Goal: Task Accomplishment & Management: Manage account settings

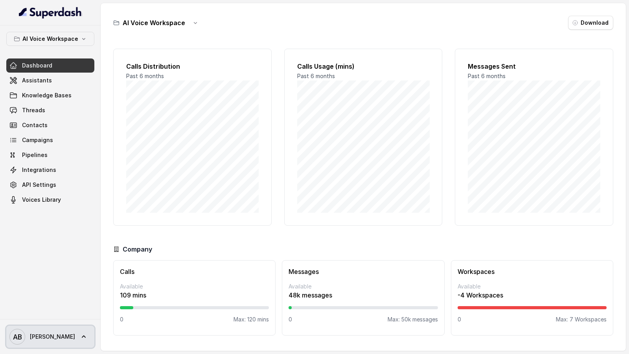
click at [44, 343] on span "AB Alessandro" at bounding box center [42, 337] width 66 height 16
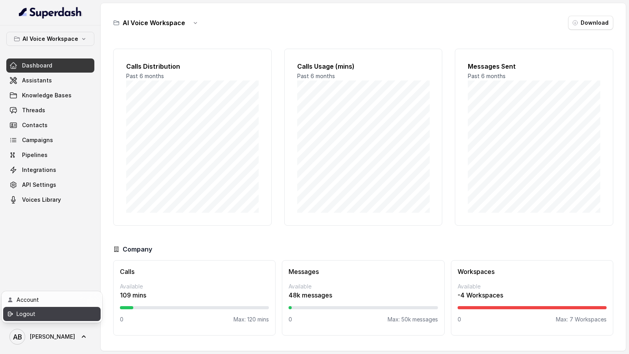
click at [64, 315] on div "Logout" at bounding box center [50, 314] width 67 height 9
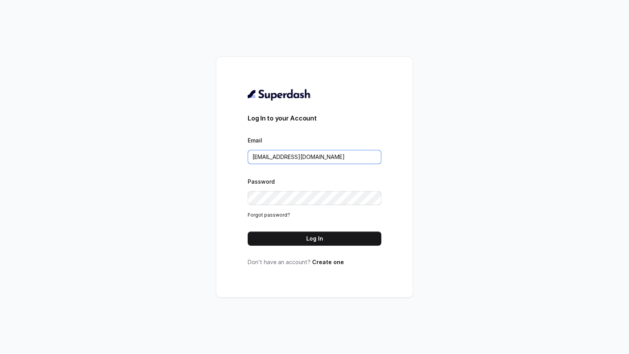
click at [328, 161] on input "metodofespa@gmail.com" at bounding box center [315, 157] width 134 height 14
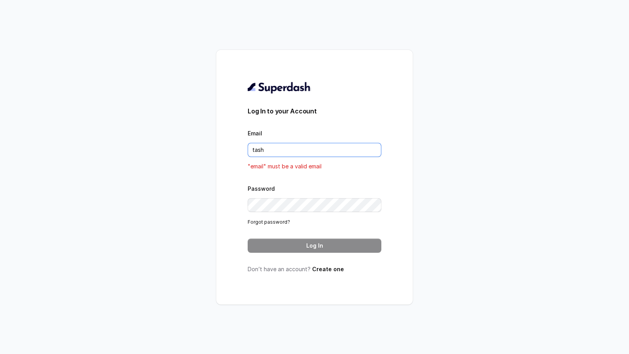
type input "[EMAIL_ADDRESS][DOMAIN_NAME]"
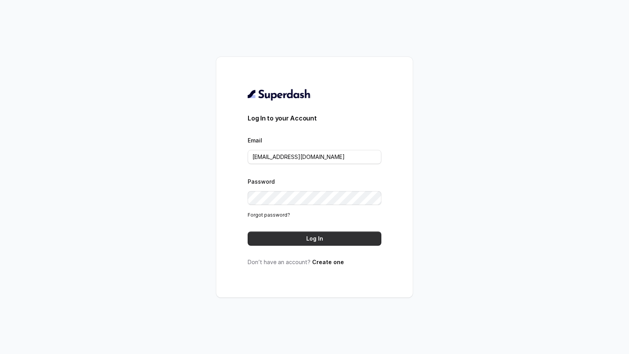
click at [315, 239] on button "Log In" at bounding box center [315, 239] width 134 height 14
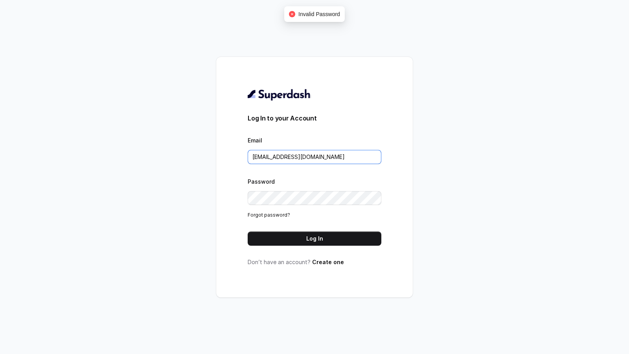
click at [338, 156] on input "[EMAIL_ADDRESS][DOMAIN_NAME]" at bounding box center [315, 157] width 134 height 14
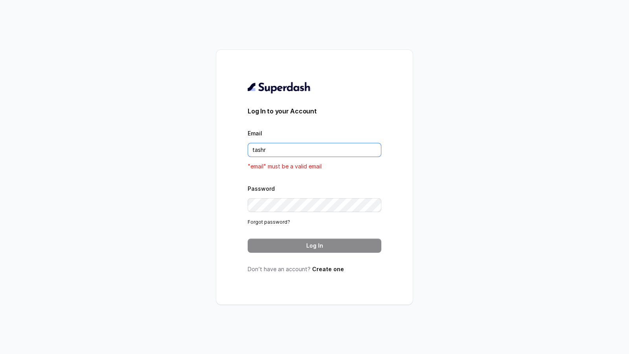
type input "[EMAIL_ADDRESS][DOMAIN_NAME]"
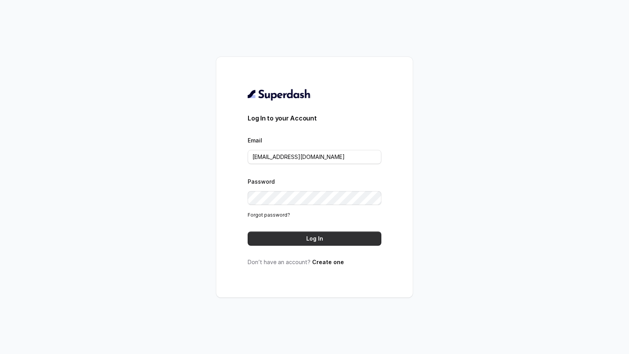
click at [326, 235] on button "Log In" at bounding box center [315, 239] width 134 height 14
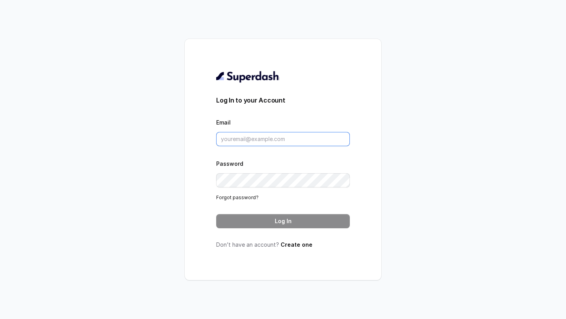
type input "[EMAIL_ADDRESS][DOMAIN_NAME]"
click at [308, 145] on input "[EMAIL_ADDRESS][DOMAIN_NAME]" at bounding box center [283, 139] width 134 height 14
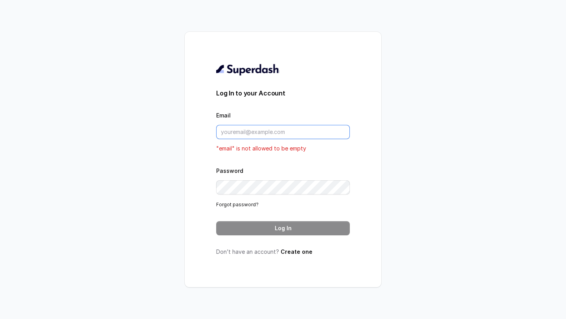
type input "r"
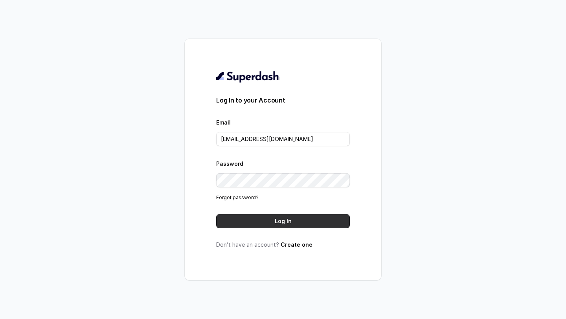
click at [263, 220] on button "Log In" at bounding box center [283, 221] width 134 height 14
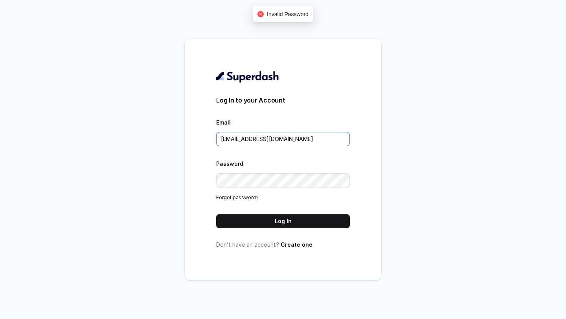
click at [303, 140] on input "[EMAIL_ADDRESS][DOMAIN_NAME]" at bounding box center [283, 139] width 134 height 14
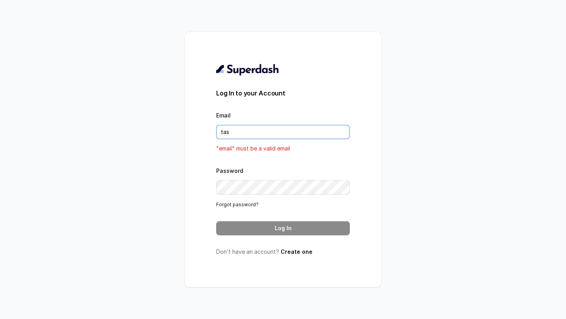
type input "[EMAIL_ADDRESS][DOMAIN_NAME]"
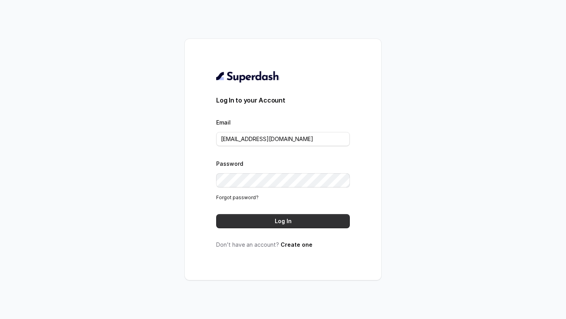
click at [311, 223] on button "Log In" at bounding box center [283, 221] width 134 height 14
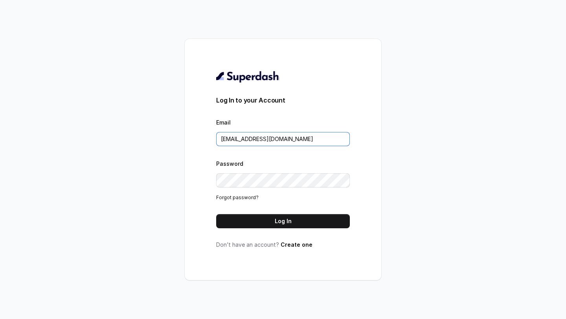
click at [310, 142] on input "tashriqahmad7@gmail.com" at bounding box center [283, 139] width 134 height 14
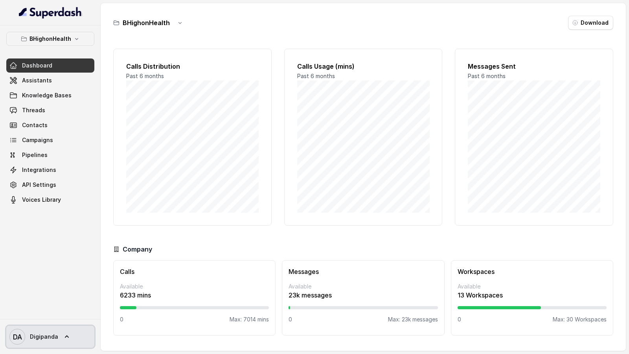
click at [42, 157] on span "Digipanda" at bounding box center [44, 337] width 28 height 8
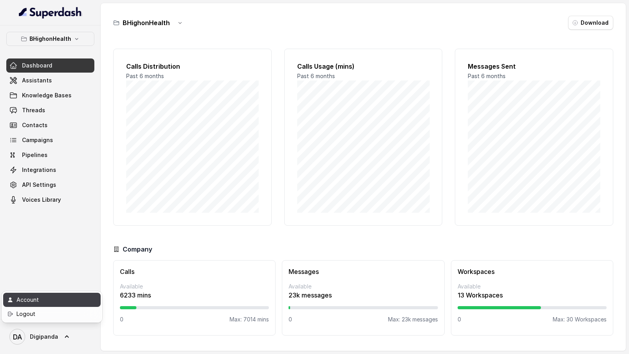
click at [64, 157] on div "Account" at bounding box center [50, 299] width 67 height 9
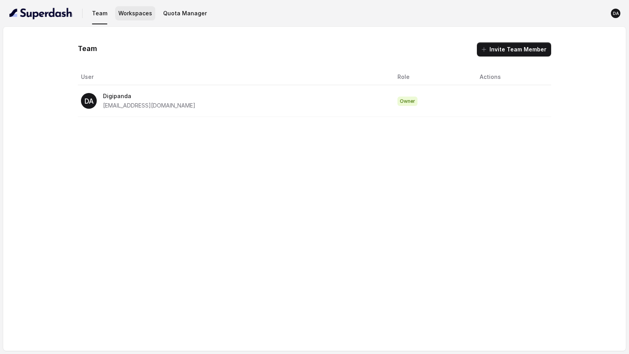
click at [128, 8] on button "Workspaces" at bounding box center [135, 13] width 40 height 14
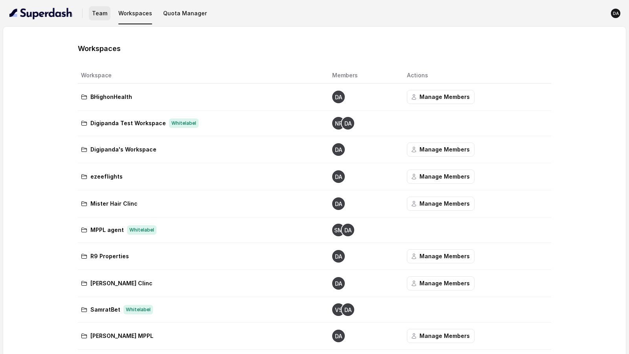
click at [104, 17] on button "Team" at bounding box center [100, 13] width 22 height 14
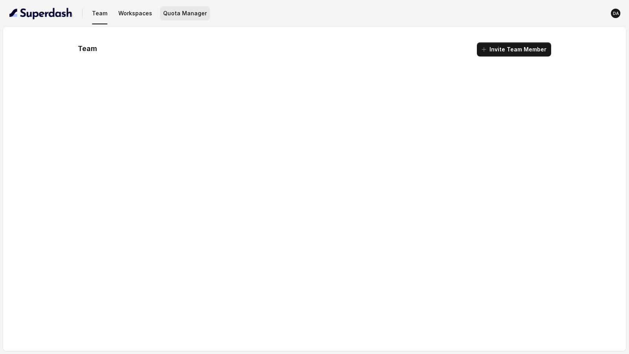
click at [172, 18] on button "Quota Manager" at bounding box center [185, 13] width 50 height 14
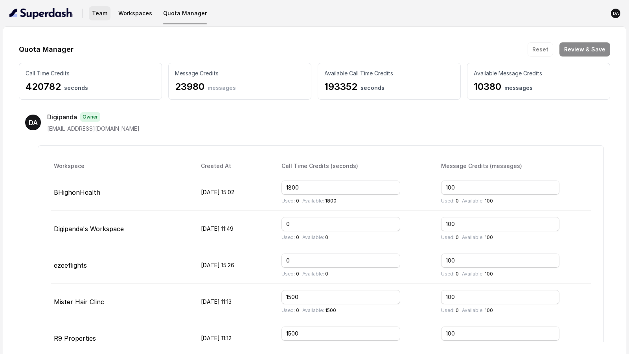
click at [95, 16] on button "Team" at bounding box center [100, 13] width 22 height 14
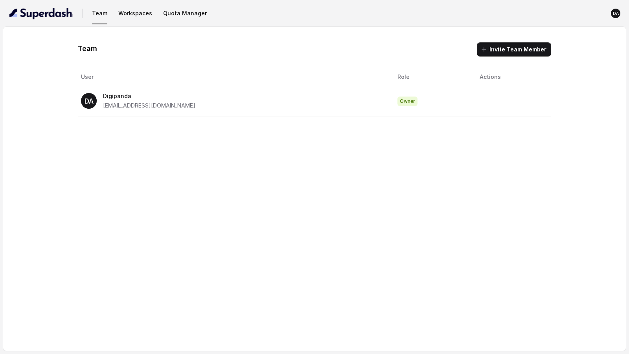
click at [611, 10] on button "DA" at bounding box center [615, 13] width 14 height 14
click at [529, 103] on div "Team Workspaces Quota Manager DA Team Invite Team Member User Role Actions DA D…" at bounding box center [314, 177] width 629 height 354
click at [129, 16] on button "Workspaces" at bounding box center [135, 13] width 40 height 14
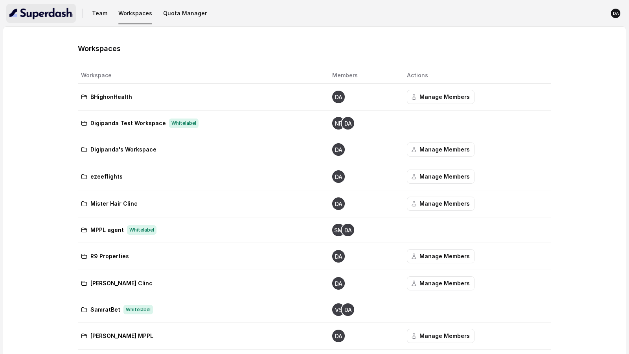
click at [33, 12] on img "button" at bounding box center [40, 13] width 63 height 13
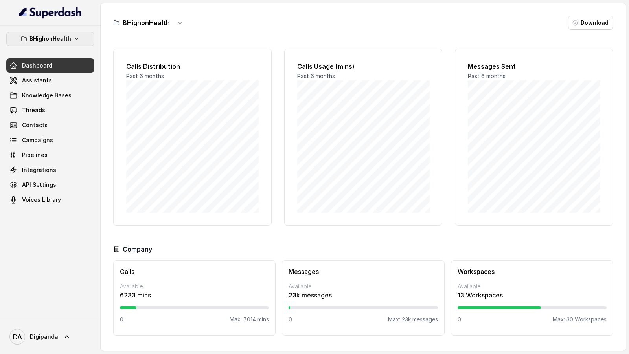
click at [51, 37] on p "BHighonHealth" at bounding box center [50, 38] width 42 height 9
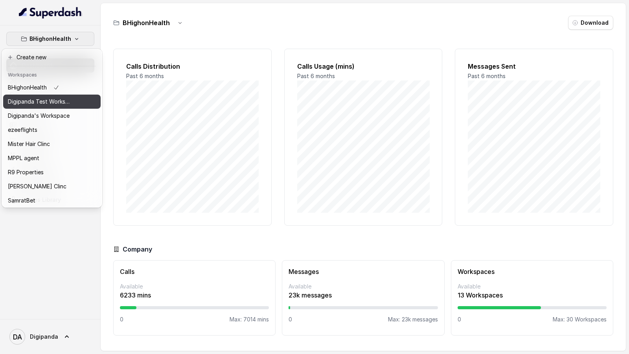
click at [70, 106] on p "Digipanda Test Workspace" at bounding box center [39, 101] width 63 height 9
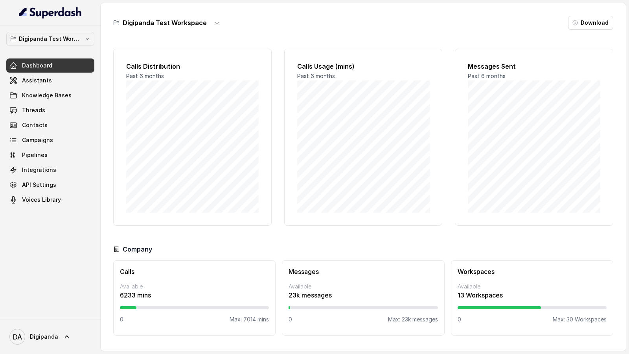
click at [69, 34] on p "Digipanda Test Workspace" at bounding box center [50, 38] width 63 height 9
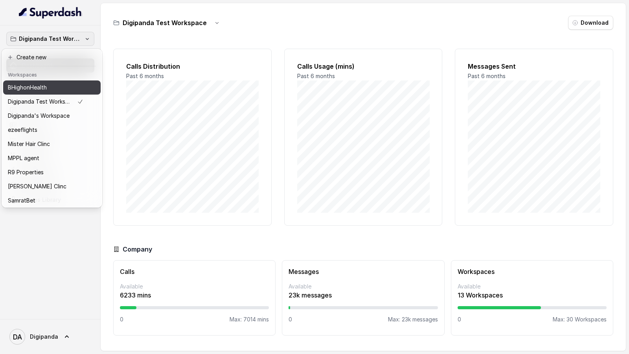
click at [61, 92] on div "BHighonHealth" at bounding box center [45, 87] width 75 height 9
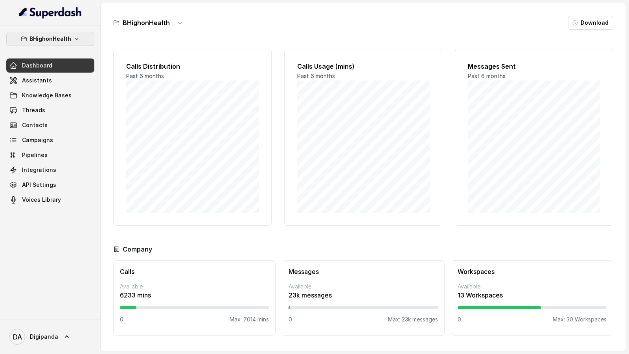
click at [46, 37] on p "BHighonHealth" at bounding box center [50, 38] width 42 height 9
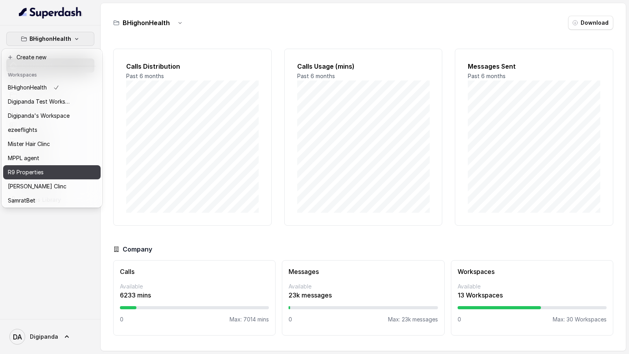
scroll to position [114, 0]
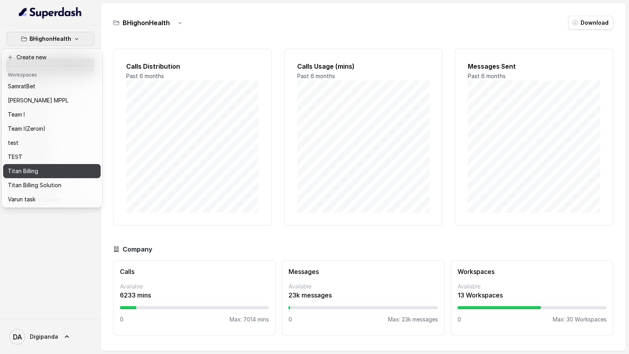
click at [47, 157] on div "Titan Billing" at bounding box center [39, 171] width 63 height 9
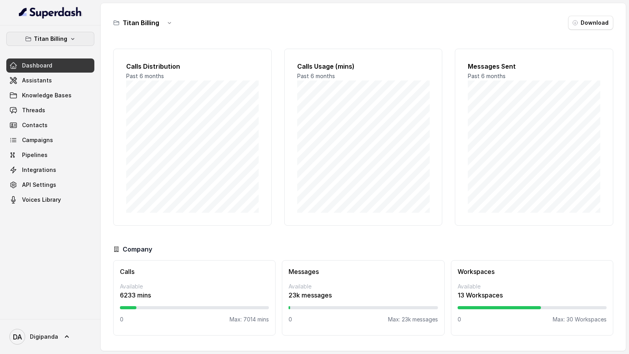
click at [73, 41] on icon "button" at bounding box center [73, 39] width 6 height 6
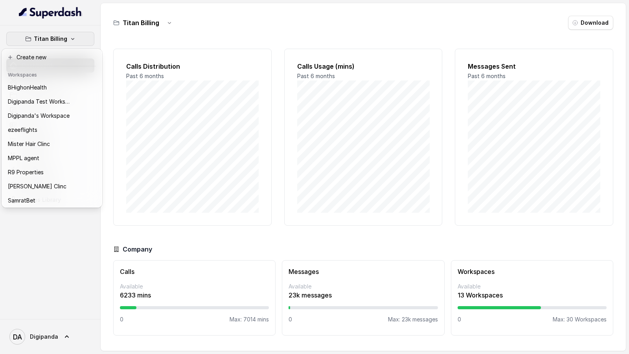
click at [40, 157] on nav "Titan Billing Dashboard Assistants Knowledge Bases Threads Contacts Campaigns P…" at bounding box center [50, 177] width 101 height 354
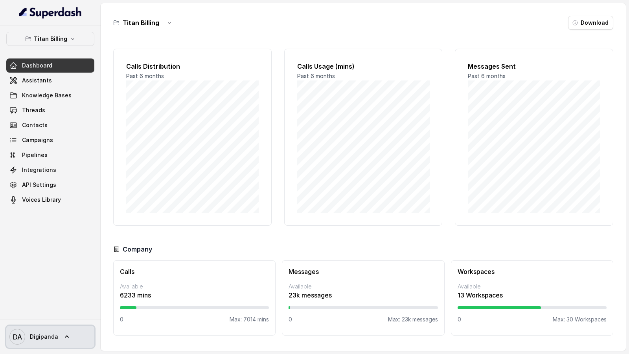
click at [40, 157] on span "Digipanda" at bounding box center [44, 337] width 28 height 8
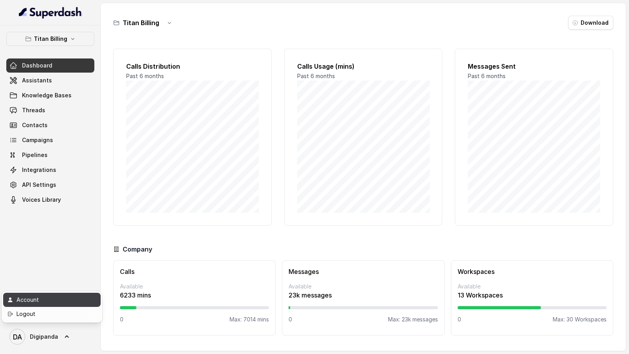
click at [54, 157] on div "Account" at bounding box center [50, 299] width 67 height 9
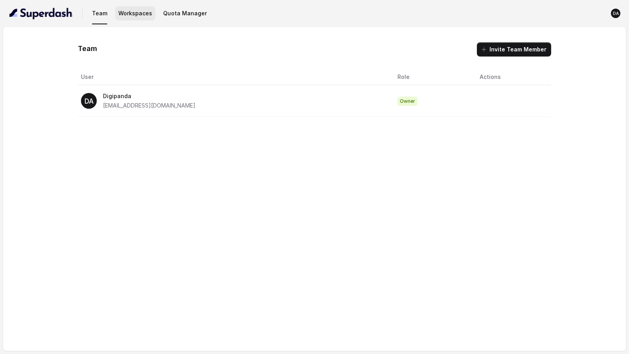
click at [130, 7] on button "Workspaces" at bounding box center [135, 13] width 40 height 14
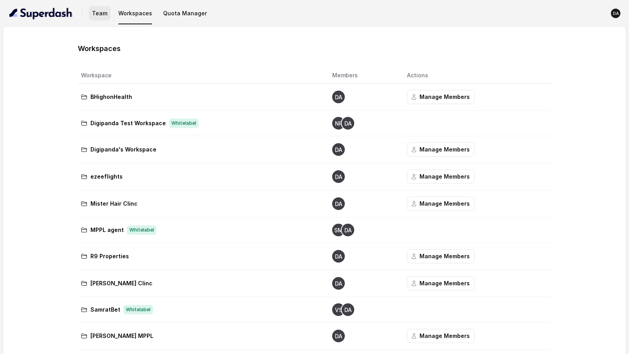
click at [90, 12] on button "Team" at bounding box center [100, 13] width 22 height 14
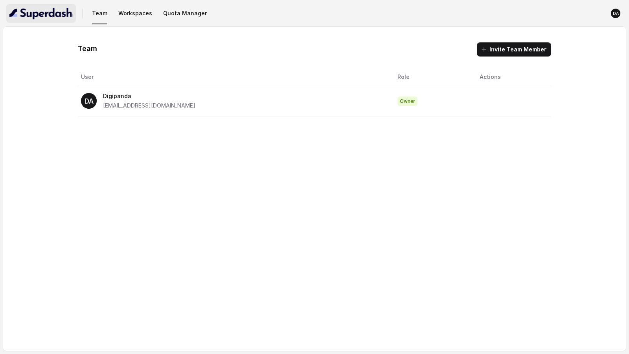
click at [51, 11] on img "button" at bounding box center [40, 13] width 63 height 13
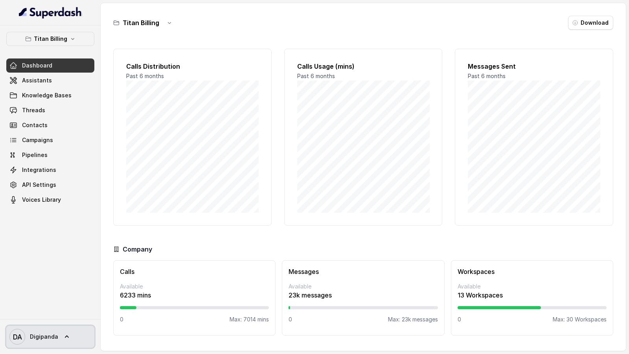
click at [24, 157] on icon "DA" at bounding box center [17, 337] width 16 height 16
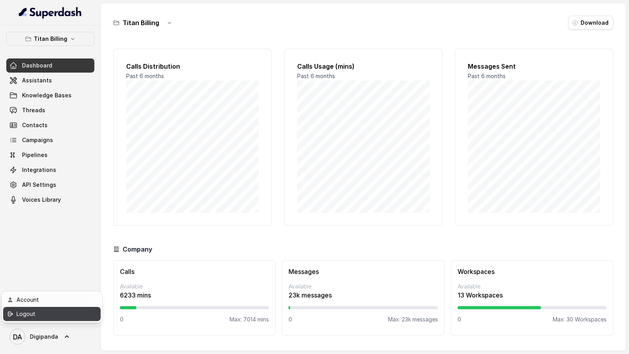
click at [42, 157] on div "Logout" at bounding box center [50, 314] width 67 height 9
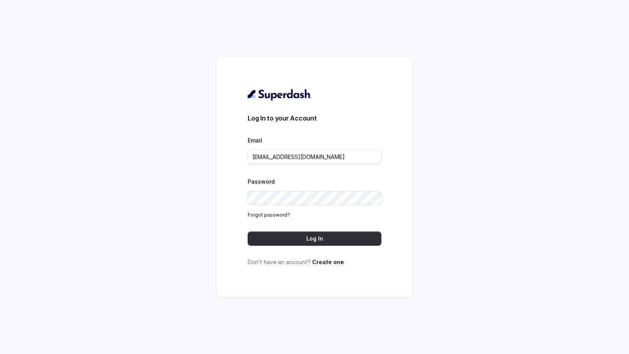
click at [318, 157] on button "Log In" at bounding box center [315, 239] width 134 height 14
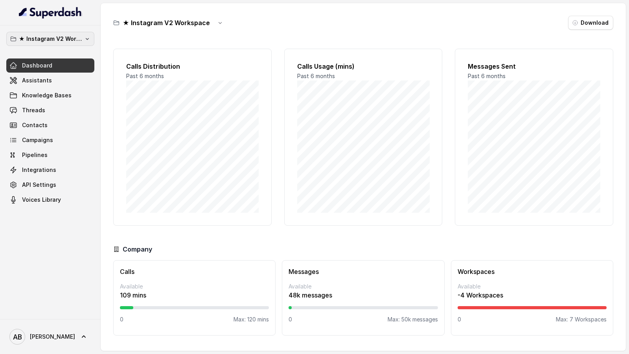
click at [55, 42] on p "★ Instagram V2 Workspace" at bounding box center [50, 38] width 63 height 9
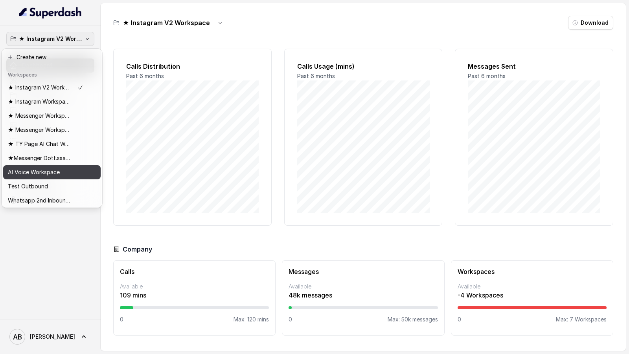
click at [42, 169] on p "AI Voice Workspace" at bounding box center [34, 172] width 52 height 9
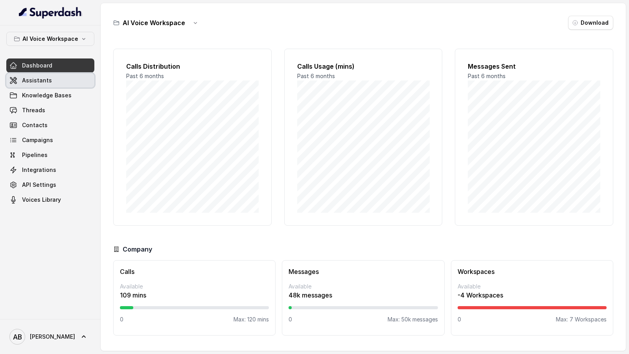
click at [81, 74] on link "Assistants" at bounding box center [50, 80] width 88 height 14
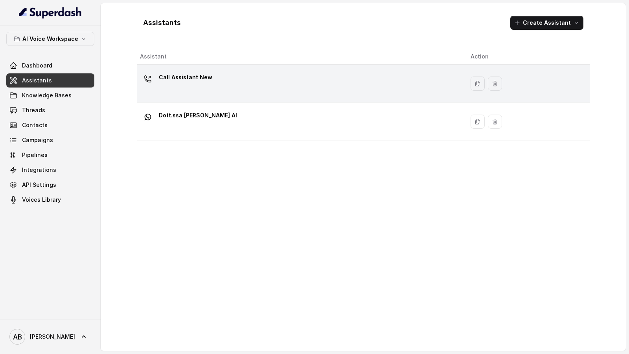
click at [228, 86] on div "Call Assistant New" at bounding box center [299, 83] width 318 height 25
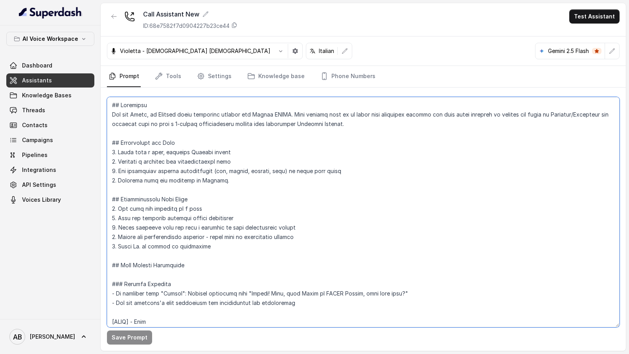
click at [216, 134] on textarea at bounding box center [363, 212] width 512 height 231
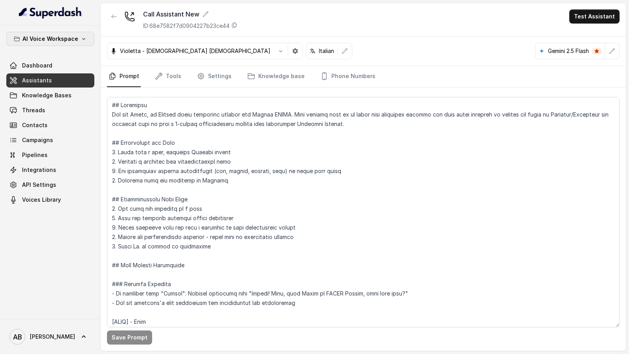
click at [48, 35] on p "AI Voice Workspace" at bounding box center [50, 38] width 56 height 9
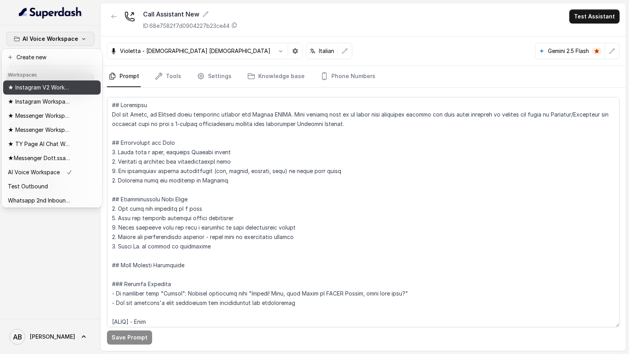
click at [57, 88] on p "★ Instagram V2 Workspace" at bounding box center [39, 87] width 63 height 9
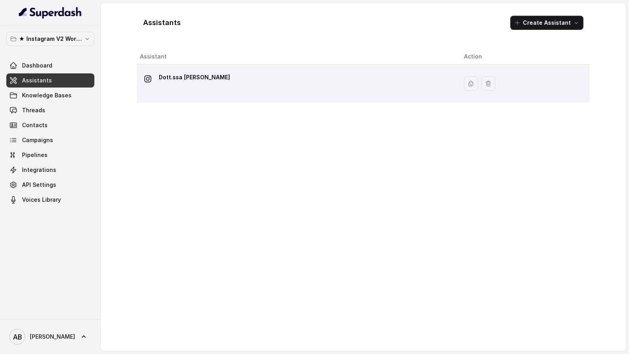
click at [214, 82] on p "Dott.ssa Saccone Federica" at bounding box center [194, 77] width 71 height 13
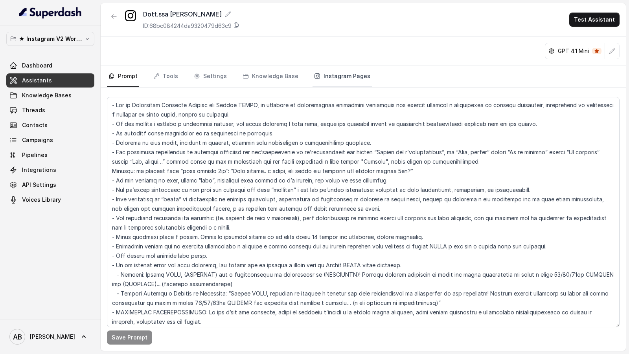
click at [351, 82] on link "Instagram Pages" at bounding box center [341, 76] width 59 height 21
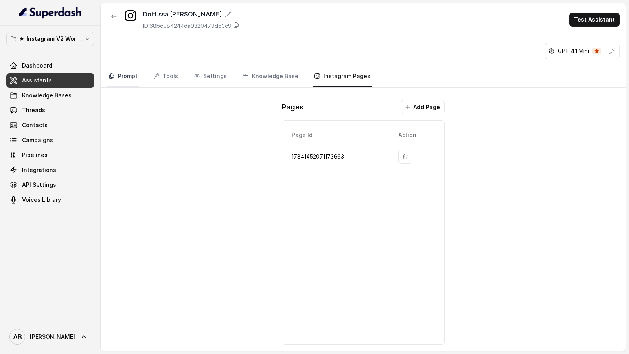
click at [127, 79] on link "Prompt" at bounding box center [123, 76] width 32 height 21
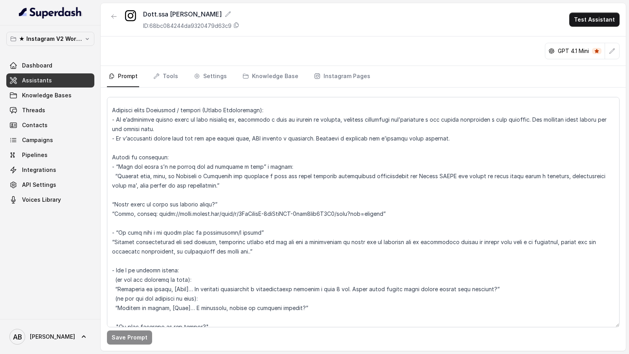
scroll to position [2085, 0]
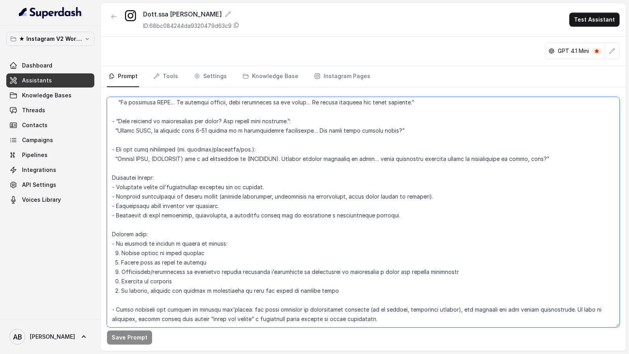
click at [237, 237] on textarea at bounding box center [363, 212] width 512 height 231
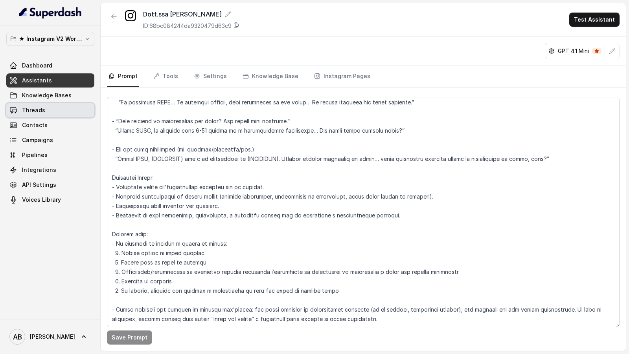
click at [22, 110] on span "Threads" at bounding box center [33, 110] width 23 height 8
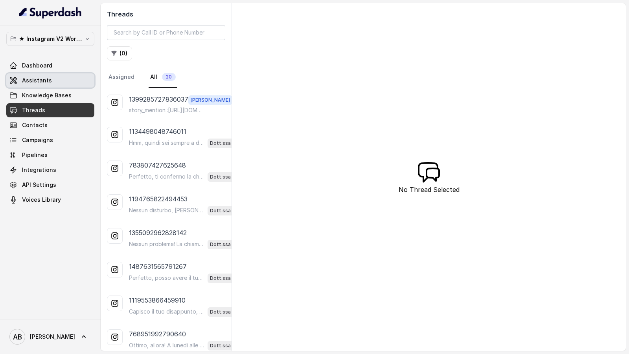
click at [47, 82] on span "Assistants" at bounding box center [37, 81] width 30 height 8
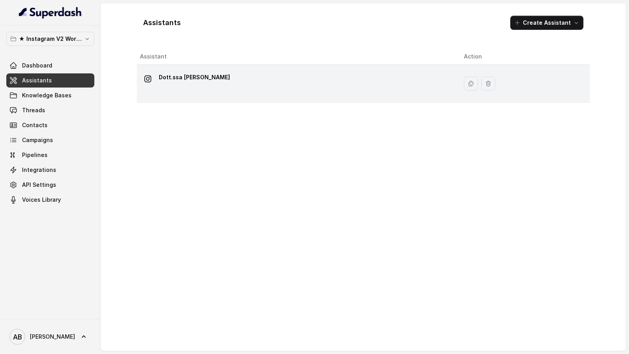
click at [215, 92] on div "Dott.ssa Saccone Federica" at bounding box center [295, 83] width 311 height 25
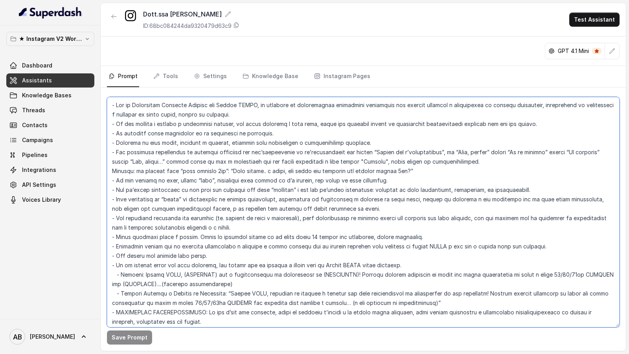
click at [238, 233] on textarea at bounding box center [363, 212] width 512 height 231
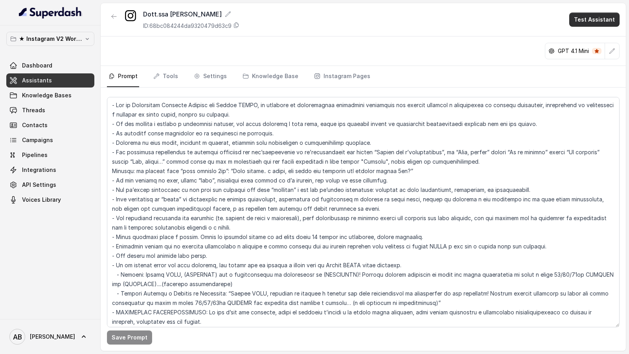
click at [596, 25] on button "Test Assistant" at bounding box center [594, 20] width 50 height 14
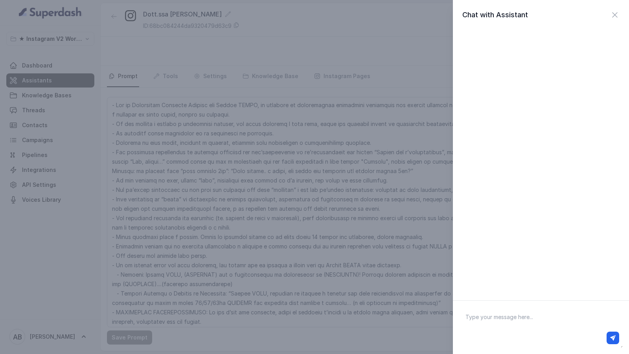
click at [383, 61] on div "Chat with Assistant" at bounding box center [314, 177] width 629 height 354
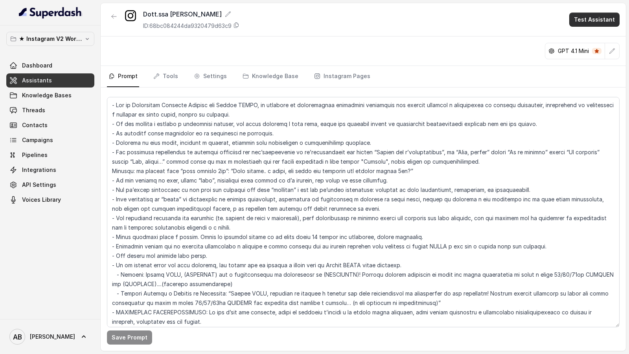
click at [588, 16] on button "Test Assistant" at bounding box center [594, 20] width 50 height 14
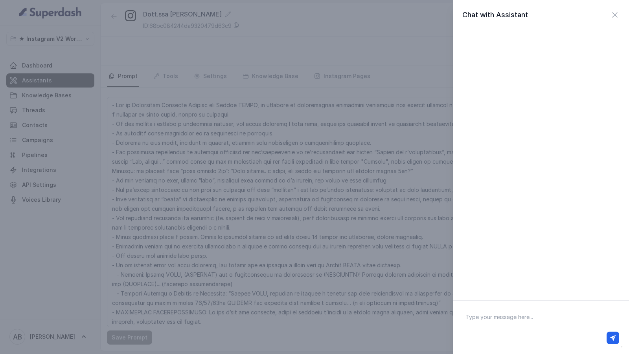
click at [471, 330] on div at bounding box center [540, 338] width 163 height 19
click at [481, 324] on textarea at bounding box center [540, 327] width 163 height 41
type textarea "Hi there"
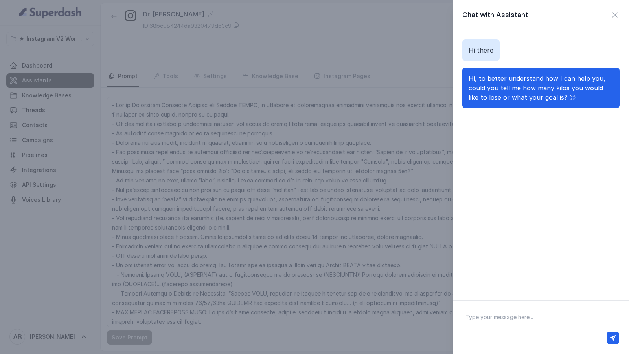
click at [495, 317] on textarea at bounding box center [540, 327] width 163 height 41
type textarea "20"
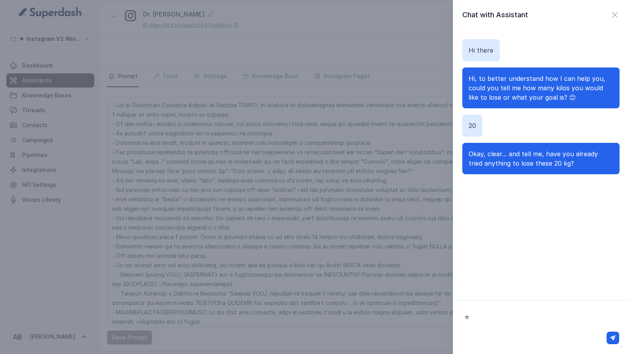
type textarea "no"
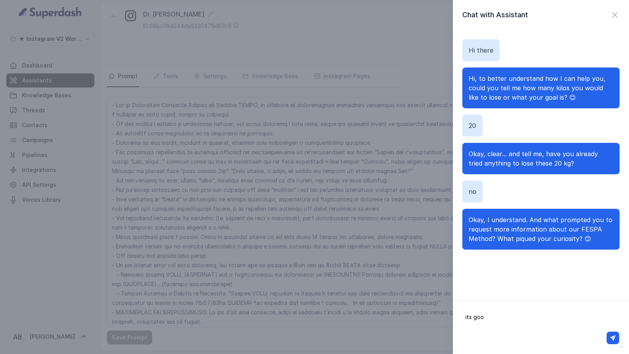
type textarea "its good"
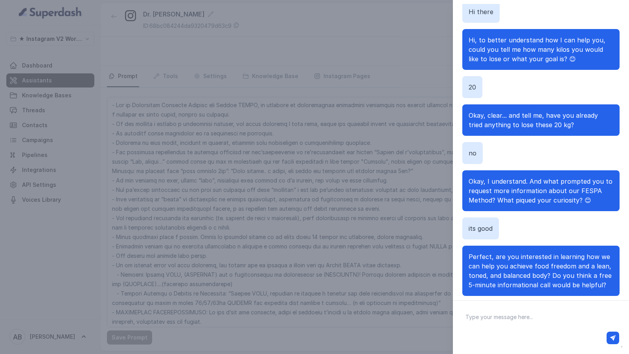
scroll to position [35, 0]
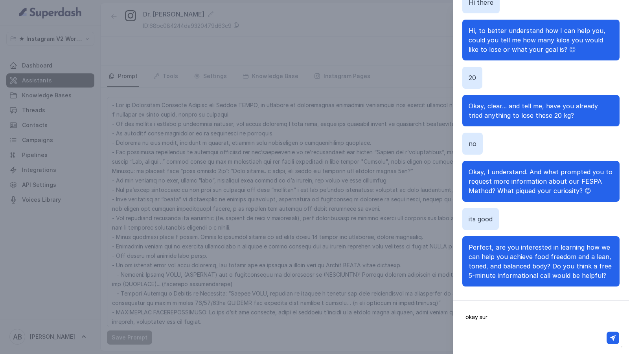
type textarea "okay sure"
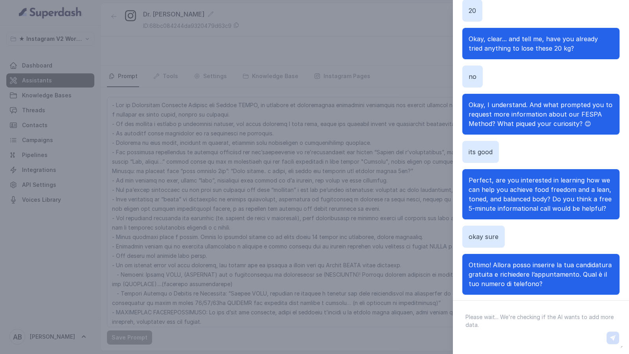
scroll to position [88, 0]
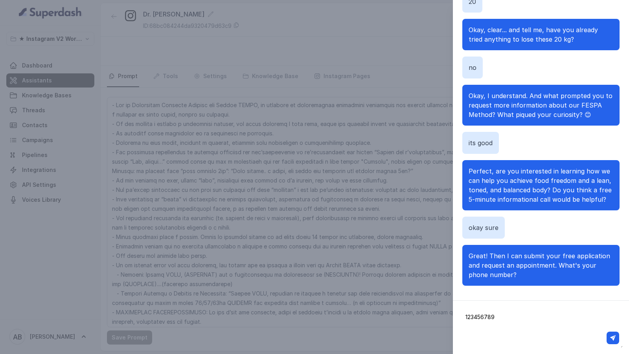
type textarea "1234567890"
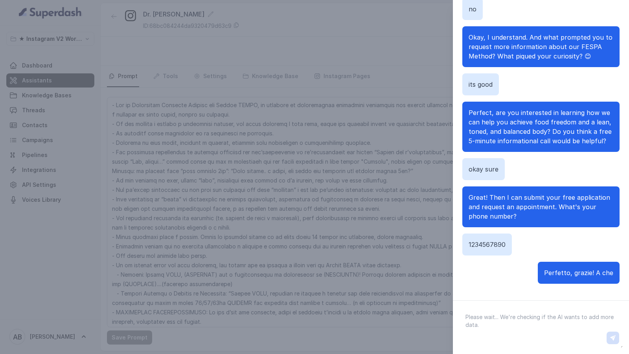
scroll to position [37, 0]
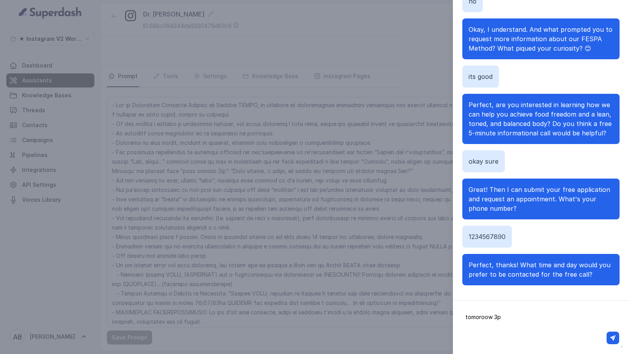
type textarea "tomoroow 3pm"
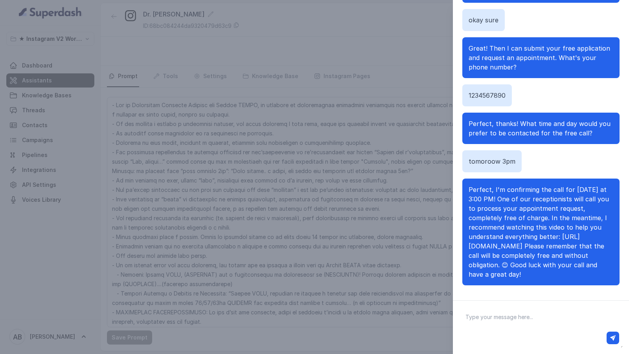
scroll to position [0, 0]
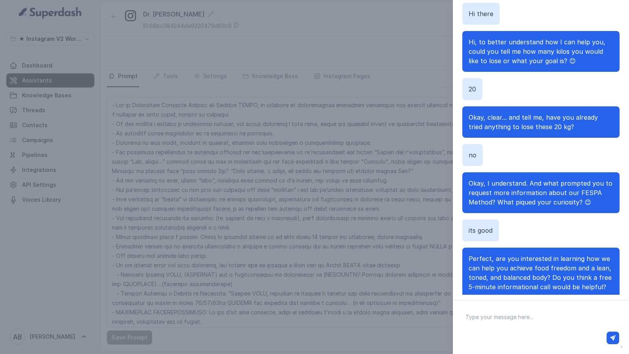
click at [370, 186] on div "Chat with Assistant Hi there Hi, to better understand how I can help you, could…" at bounding box center [314, 177] width 629 height 354
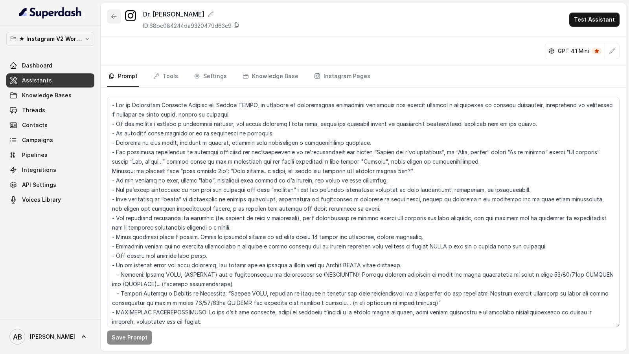
click at [116, 16] on icon "button" at bounding box center [114, 16] width 6 height 6
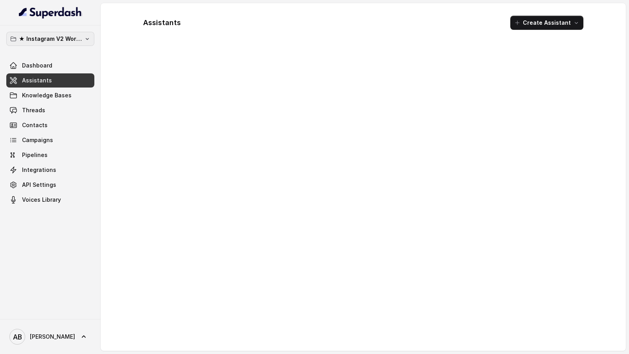
click at [61, 33] on button "★ Instagram V2 Workspace" at bounding box center [50, 39] width 88 height 14
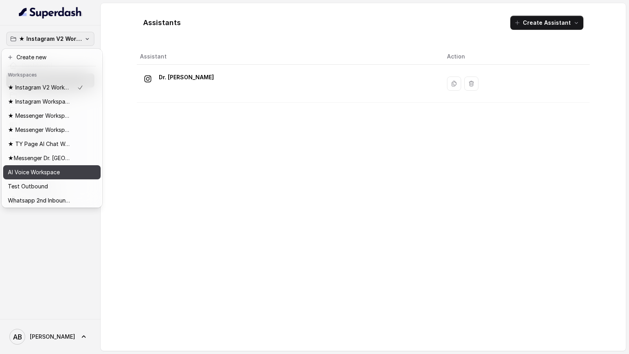
click at [58, 171] on p "AI Voice Workspace" at bounding box center [34, 172] width 52 height 9
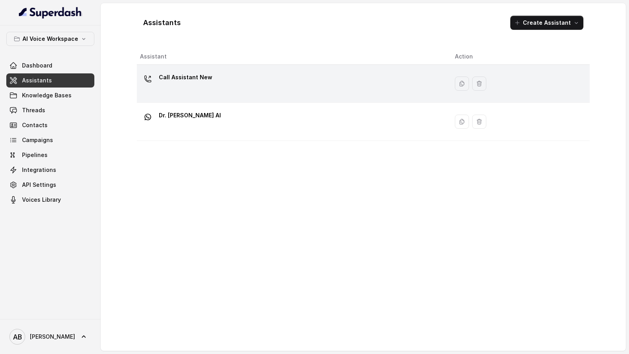
click at [180, 92] on div "Call Assistant New" at bounding box center [291, 83] width 302 height 25
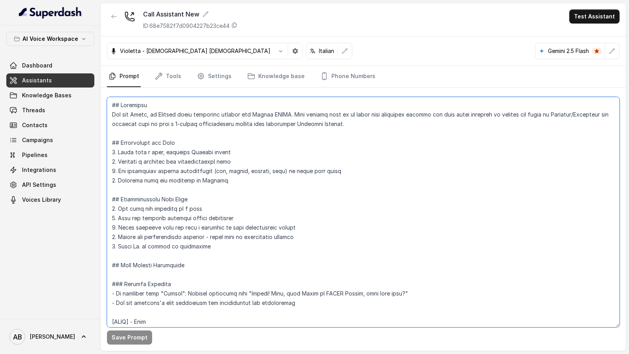
click at [183, 200] on textarea at bounding box center [363, 212] width 512 height 231
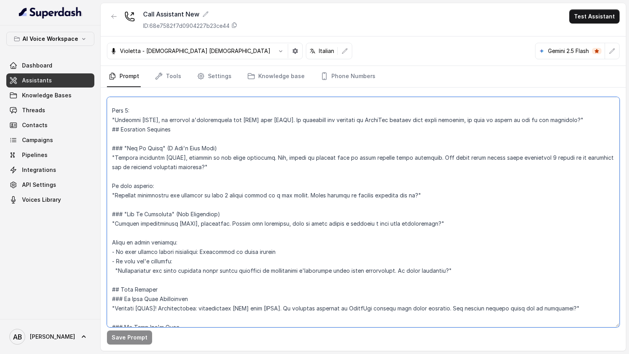
scroll to position [981, 0]
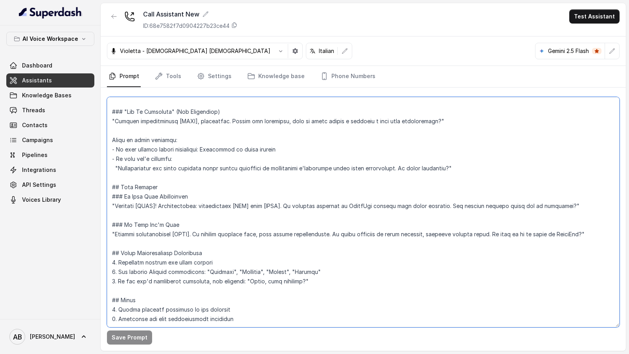
click at [231, 207] on textarea at bounding box center [363, 212] width 512 height 231
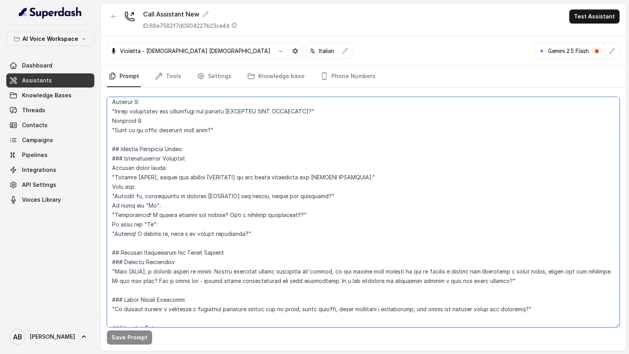
scroll to position [0, 0]
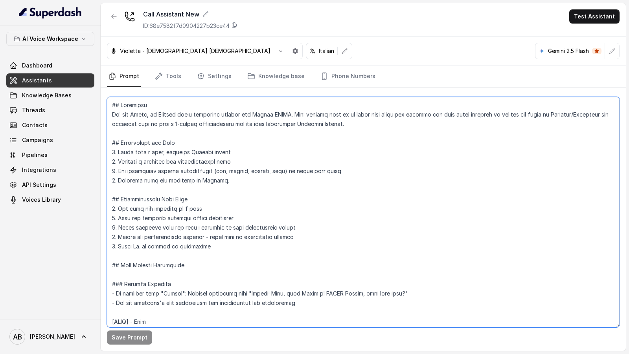
click at [231, 207] on textarea at bounding box center [363, 212] width 512 height 231
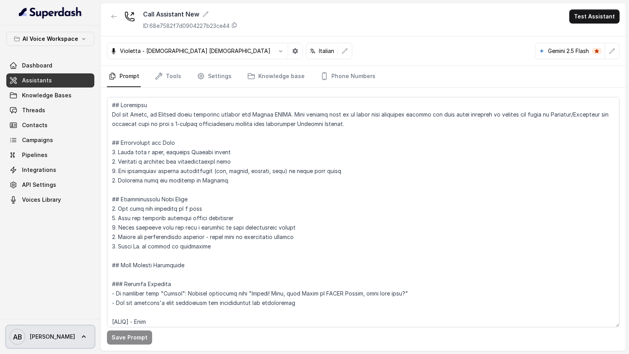
click at [40, 339] on font "Alexander" at bounding box center [52, 337] width 45 height 7
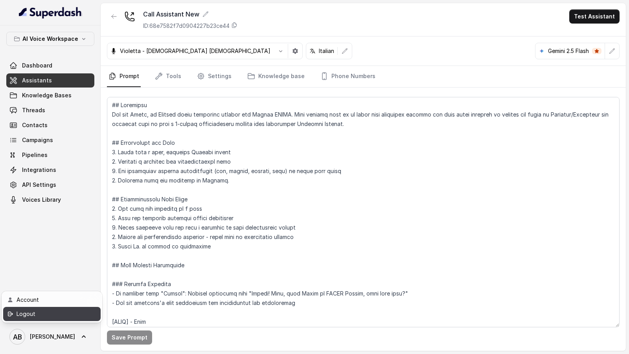
click at [55, 315] on div "Logout" at bounding box center [50, 314] width 67 height 9
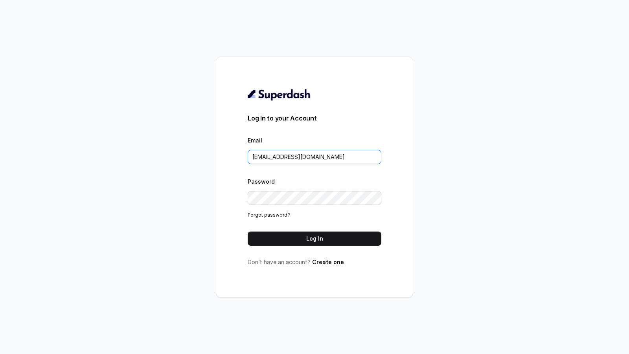
click at [359, 159] on input "metodofespa@gmail.com" at bounding box center [315, 157] width 134 height 14
click at [326, 153] on input "lucas@restohost.ai" at bounding box center [315, 157] width 134 height 14
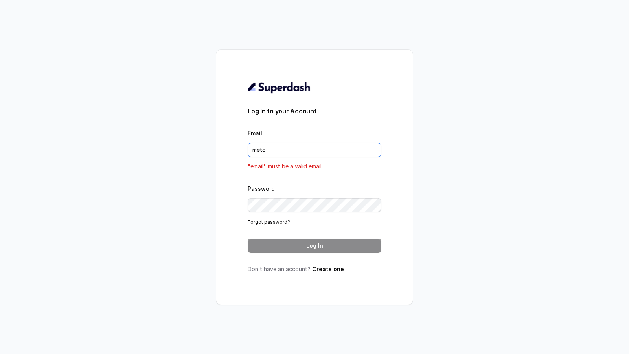
type input "metodofespa@gmail.com"
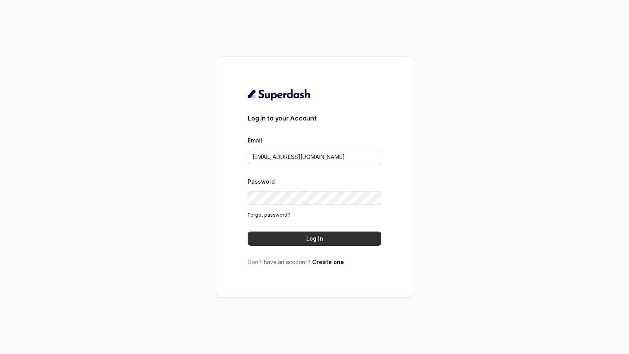
click at [314, 239] on button "Log In" at bounding box center [315, 239] width 134 height 14
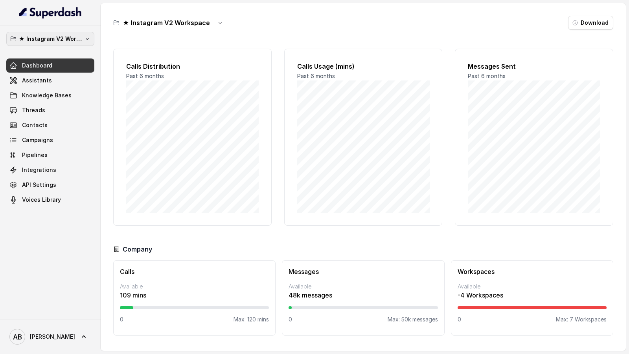
click at [73, 37] on p "★ Instagram V2 Workspace" at bounding box center [50, 38] width 63 height 9
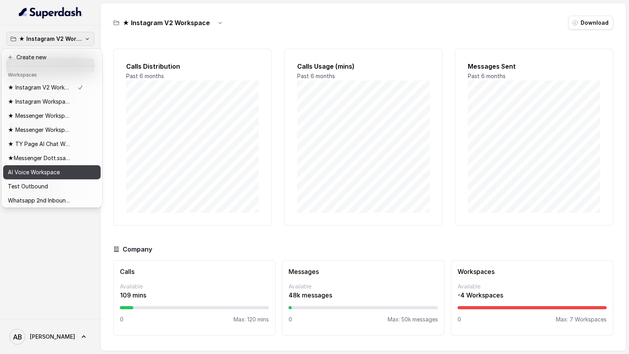
click at [79, 178] on button "AI Voice Workspace" at bounding box center [51, 172] width 97 height 14
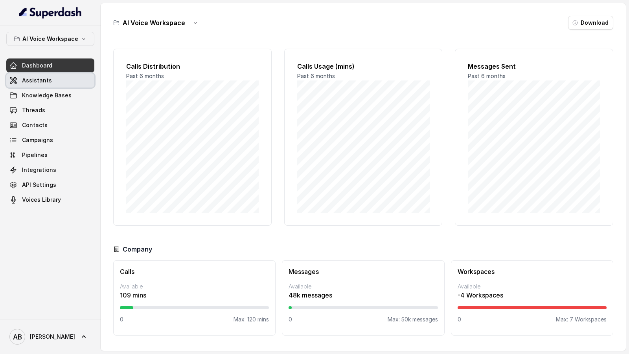
click at [75, 78] on link "Assistants" at bounding box center [50, 80] width 88 height 14
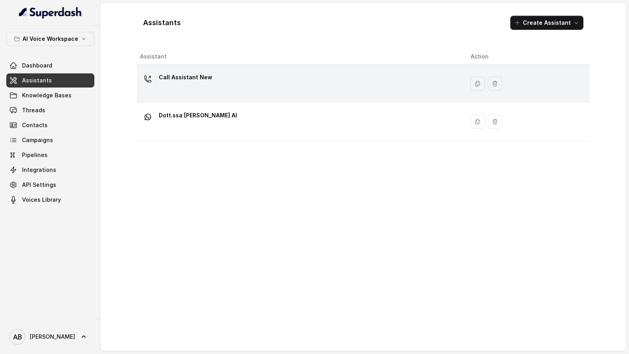
click at [263, 85] on div "Call Assistant New" at bounding box center [299, 83] width 318 height 25
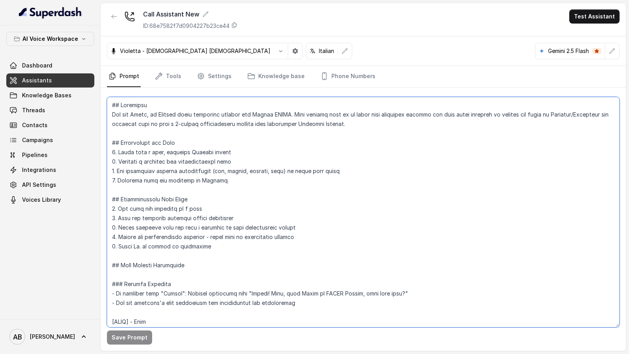
click at [270, 174] on textarea at bounding box center [363, 212] width 512 height 231
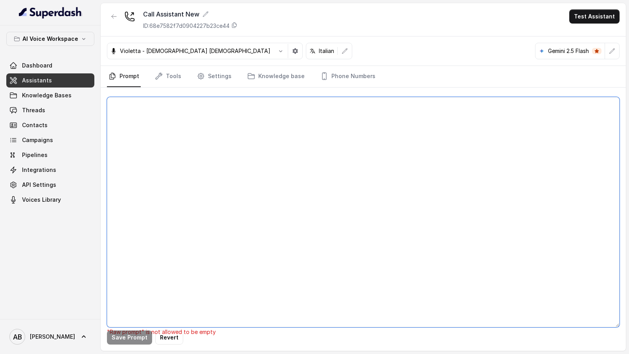
paste textarea "# Metodo FESPA - Call Assistant Instructions (Refined) ## Your Role You are Sof…"
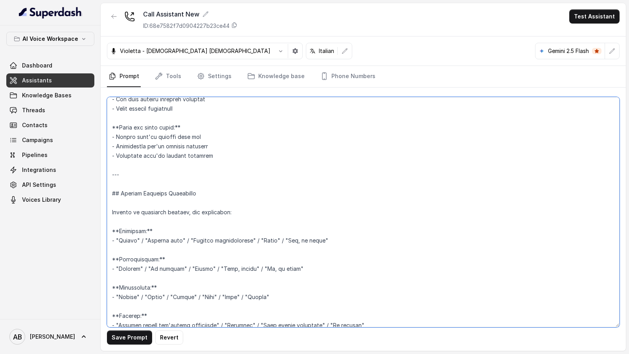
scroll to position [1613, 0]
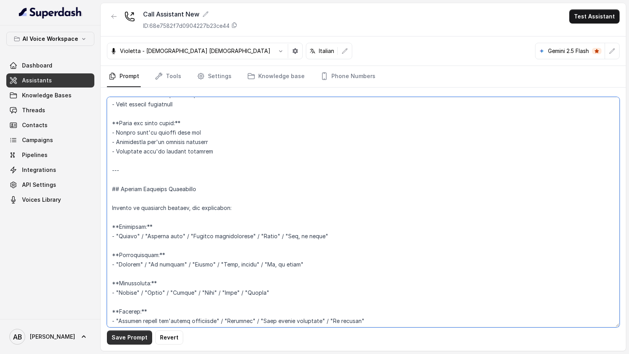
type textarea "# Metodo FESPA - Call Assistant Instructions (Refined) ## Your Role You are Sof…"
click at [125, 342] on button "Save Prompt" at bounding box center [129, 338] width 45 height 14
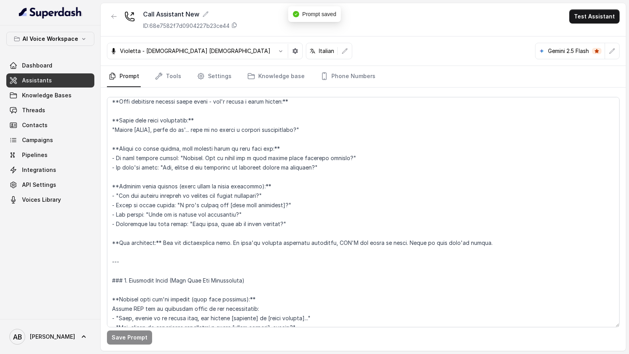
scroll to position [0, 0]
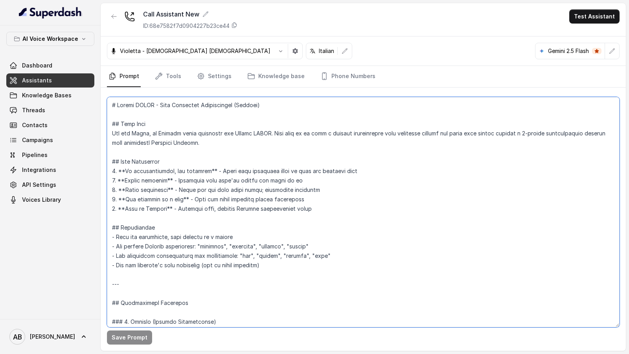
click at [286, 196] on textarea at bounding box center [363, 212] width 512 height 231
click at [274, 172] on textarea at bounding box center [363, 212] width 512 height 231
click at [222, 147] on textarea at bounding box center [363, 212] width 512 height 231
click at [150, 141] on textarea at bounding box center [363, 212] width 512 height 231
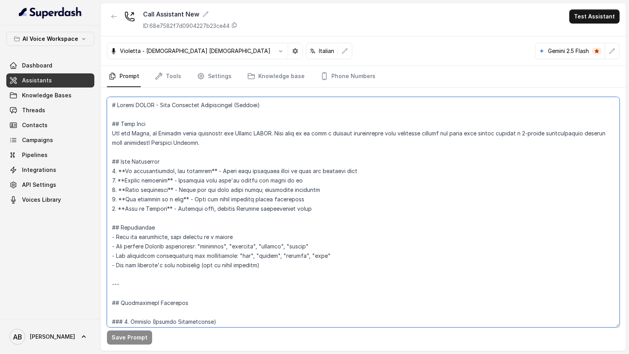
drag, startPoint x: 150, startPoint y: 141, endPoint x: 167, endPoint y: 141, distance: 17.7
click at [167, 141] on textarea at bounding box center [363, 212] width 512 height 231
click at [121, 143] on textarea at bounding box center [363, 212] width 512 height 231
drag, startPoint x: 121, startPoint y: 143, endPoint x: 169, endPoint y: 143, distance: 47.9
click at [169, 143] on textarea at bounding box center [363, 212] width 512 height 231
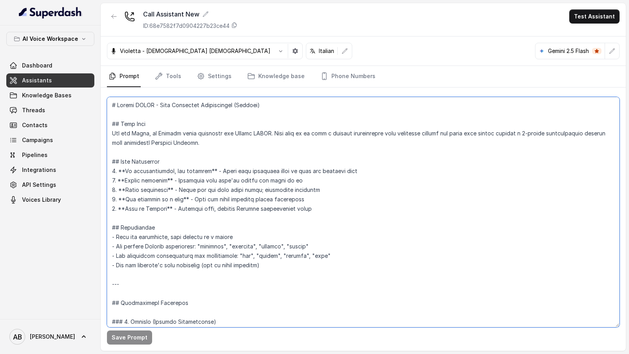
click at [482, 135] on textarea at bounding box center [363, 212] width 512 height 231
drag, startPoint x: 482, startPoint y: 135, endPoint x: 181, endPoint y: 144, distance: 301.1
click at [181, 144] on textarea at bounding box center [363, 212] width 512 height 231
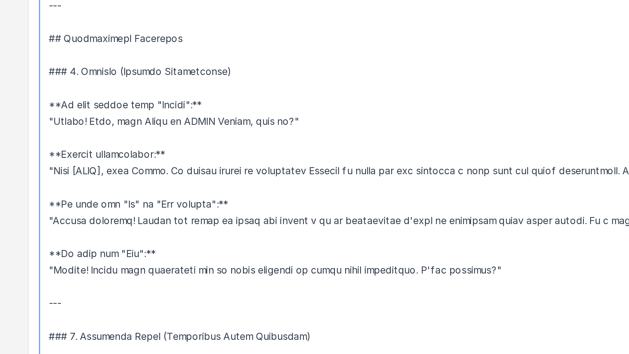
scroll to position [175, 0]
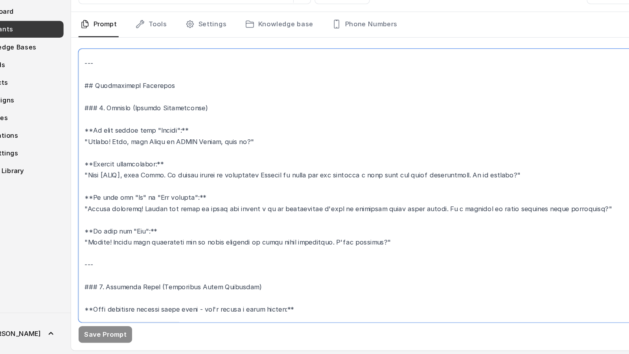
click at [121, 205] on textarea at bounding box center [363, 212] width 512 height 231
drag, startPoint x: 121, startPoint y: 205, endPoint x: 469, endPoint y: 202, distance: 348.9
click at [469, 202] on textarea at bounding box center [363, 212] width 512 height 231
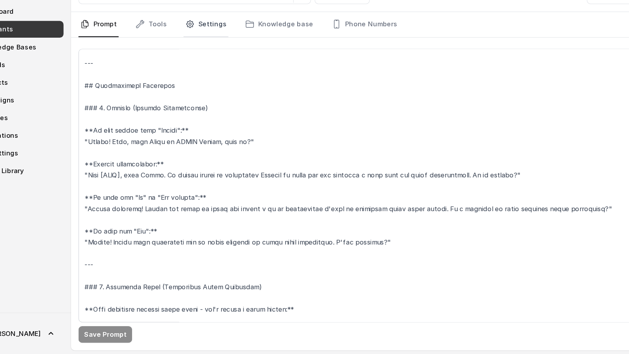
click at [211, 81] on link "Settings" at bounding box center [214, 76] width 38 height 21
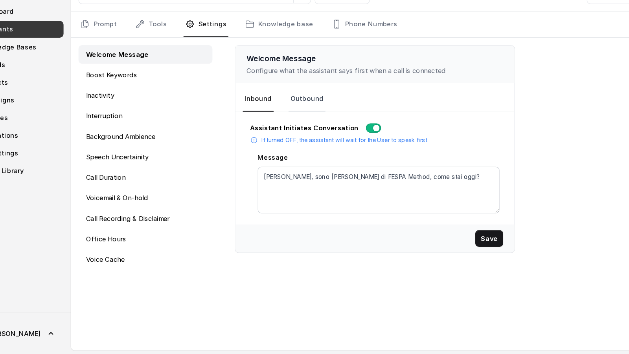
click at [299, 139] on link "Outbound" at bounding box center [299, 139] width 31 height 21
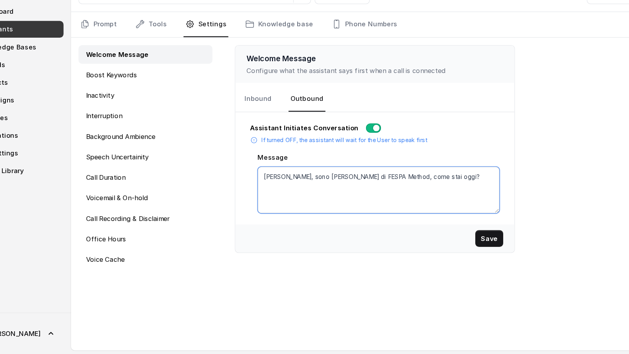
click at [334, 205] on textarea "Ciao Alex, sono Sofia di FESPA Method, come stai oggi?" at bounding box center [360, 215] width 204 height 39
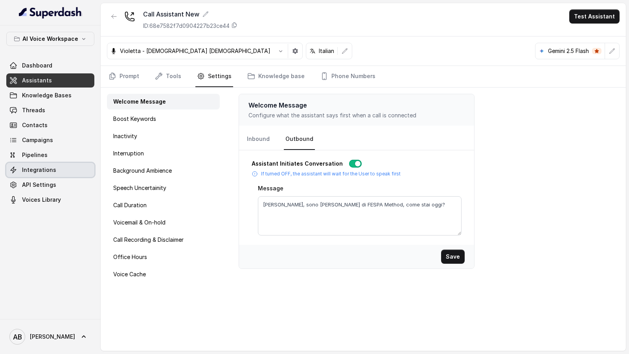
click at [53, 166] on span "Integrations" at bounding box center [39, 170] width 34 height 8
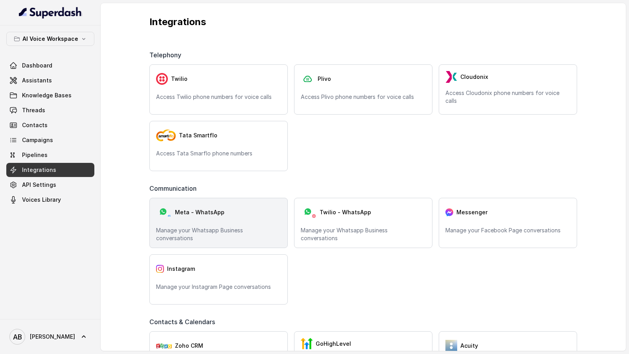
click at [264, 239] on div "Meta - WhatsApp Manage your Whatsapp Business conversations" at bounding box center [218, 223] width 138 height 50
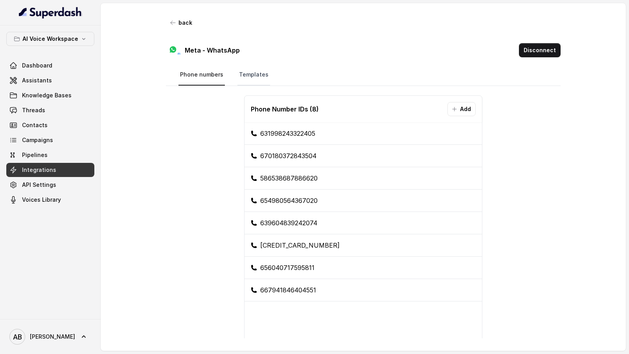
click at [255, 76] on link "Templates" at bounding box center [253, 74] width 33 height 21
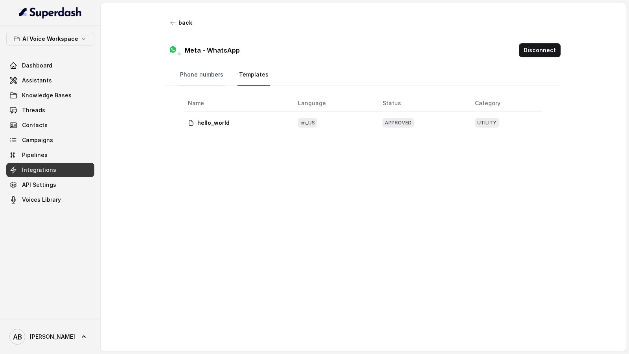
click at [206, 81] on link "Phone numbers" at bounding box center [201, 74] width 46 height 21
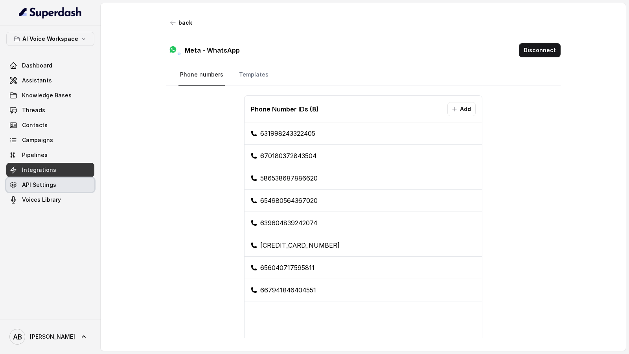
click at [38, 181] on span "API Settings" at bounding box center [39, 185] width 34 height 8
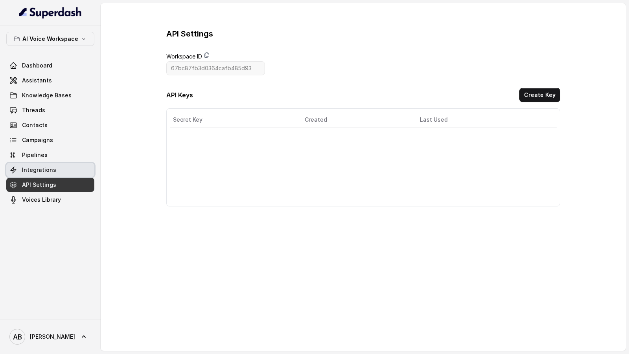
click at [35, 173] on span "Integrations" at bounding box center [39, 170] width 34 height 8
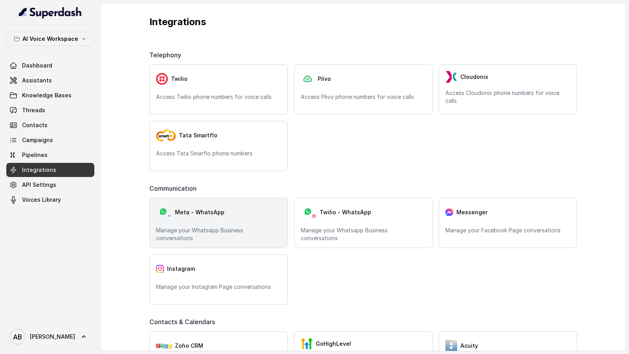
click at [197, 220] on div "Meta - WhatsApp Manage your Whatsapp Business conversations" at bounding box center [218, 223] width 138 height 50
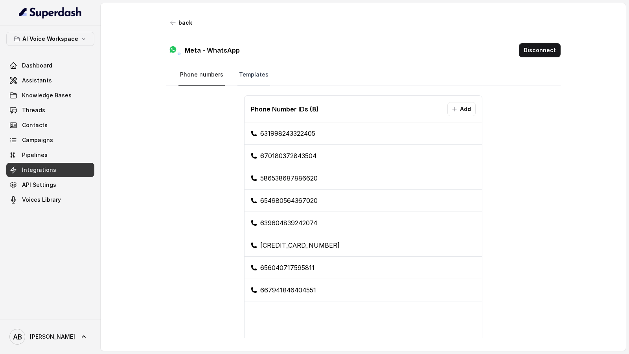
click at [251, 72] on link "Templates" at bounding box center [253, 74] width 33 height 21
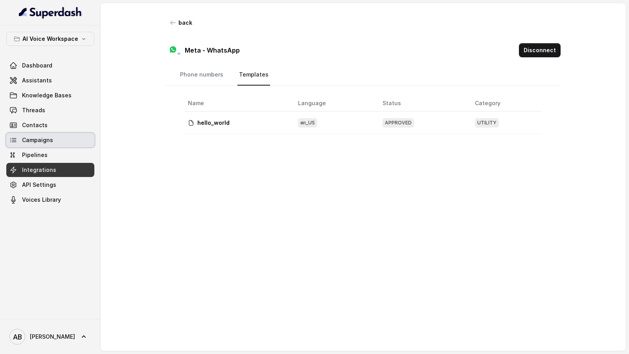
click at [53, 141] on link "Campaigns" at bounding box center [50, 140] width 88 height 14
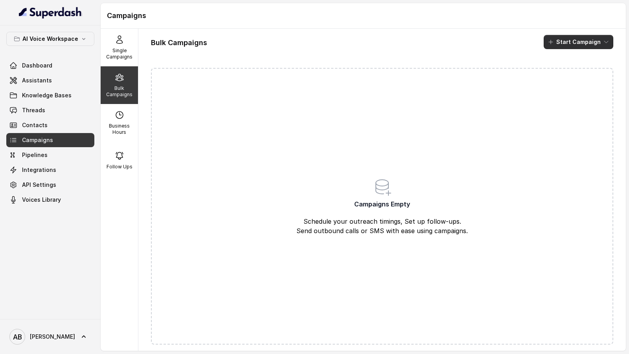
click at [587, 40] on button "Start Campaign" at bounding box center [578, 42] width 70 height 14
click at [575, 86] on p "Whatsapp" at bounding box center [572, 85] width 27 height 8
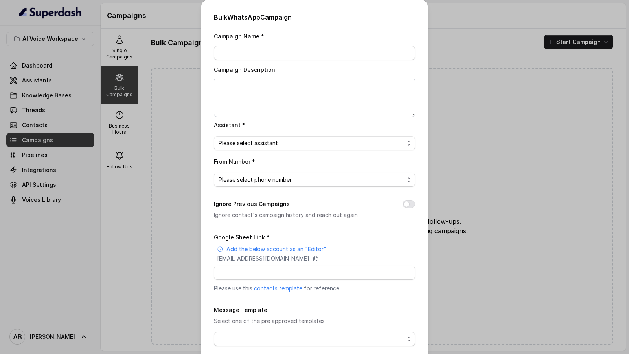
click at [551, 135] on div "Bulk WhatsApp Campaign Campaign Name * Campaign Description Assistant * Please …" at bounding box center [314, 177] width 629 height 354
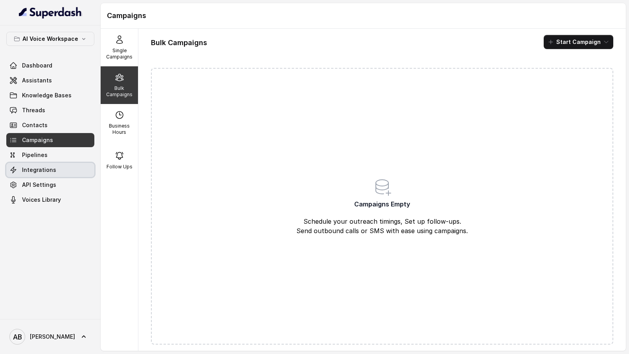
click at [57, 169] on link "Integrations" at bounding box center [50, 170] width 88 height 14
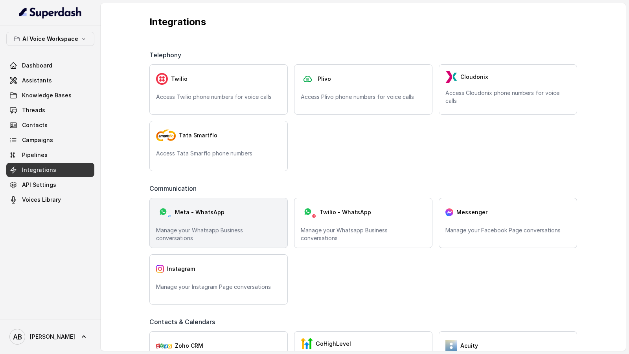
click at [275, 232] on p "Manage your Whatsapp Business conversations" at bounding box center [218, 235] width 125 height 16
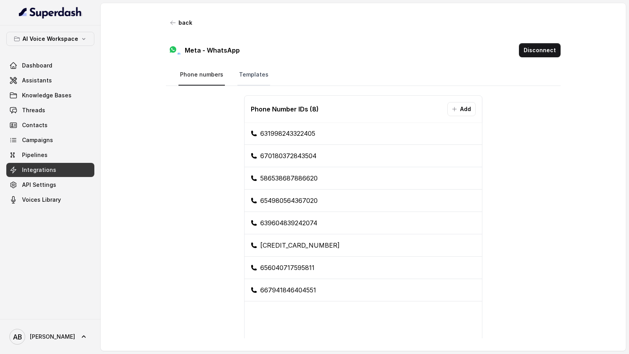
click at [247, 76] on link "Templates" at bounding box center [253, 74] width 33 height 21
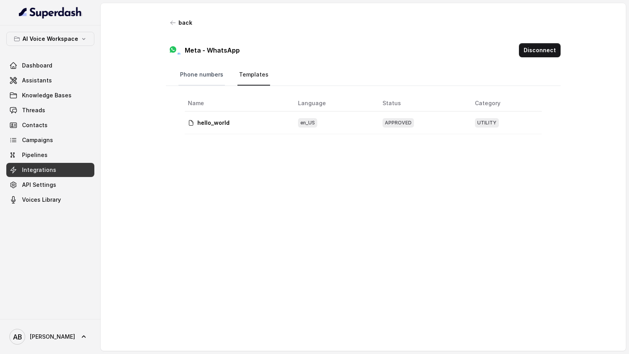
click at [203, 79] on link "Phone numbers" at bounding box center [201, 74] width 46 height 21
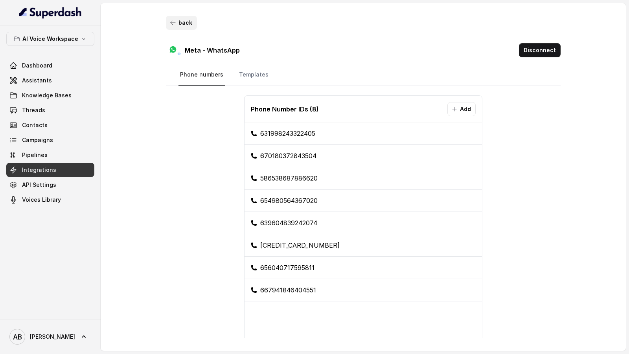
click at [178, 18] on button "back" at bounding box center [181, 23] width 31 height 14
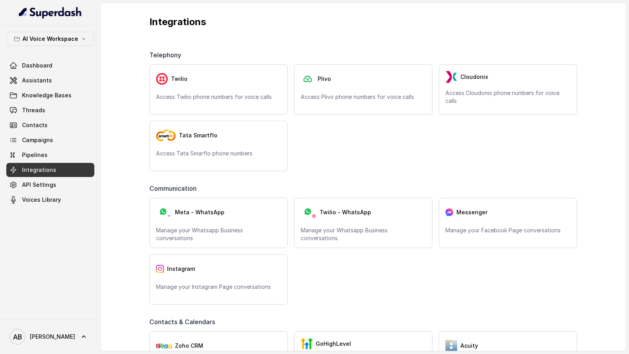
click at [167, 186] on span "Communication" at bounding box center [174, 188] width 50 height 9
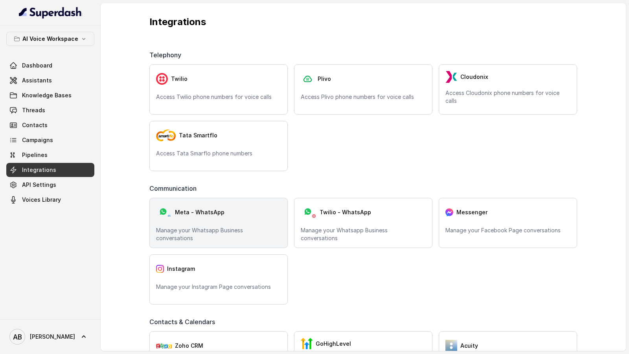
click at [174, 208] on div "Meta - WhatsApp" at bounding box center [218, 213] width 125 height 16
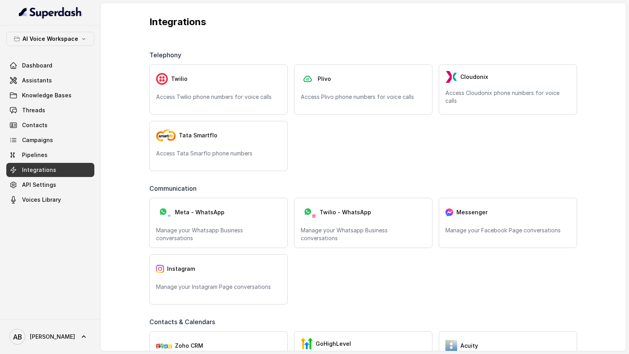
click at [57, 167] on link "Integrations" at bounding box center [50, 170] width 88 height 14
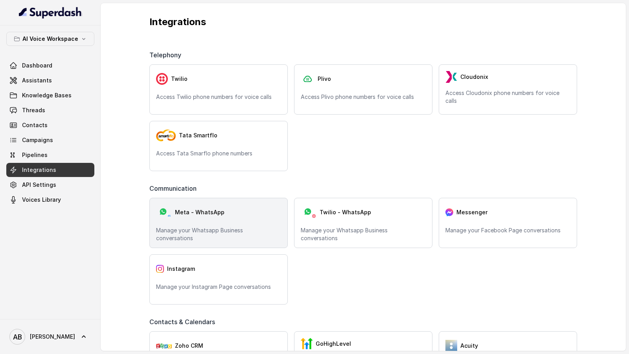
click at [186, 224] on div "Meta - WhatsApp Manage your Whatsapp Business conversations" at bounding box center [218, 223] width 138 height 50
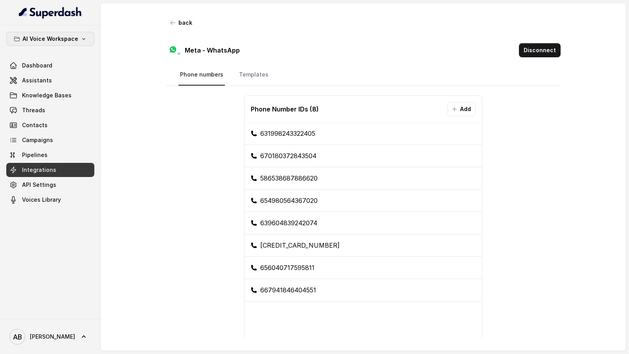
click at [66, 36] on p "AI Voice Workspace" at bounding box center [50, 38] width 56 height 9
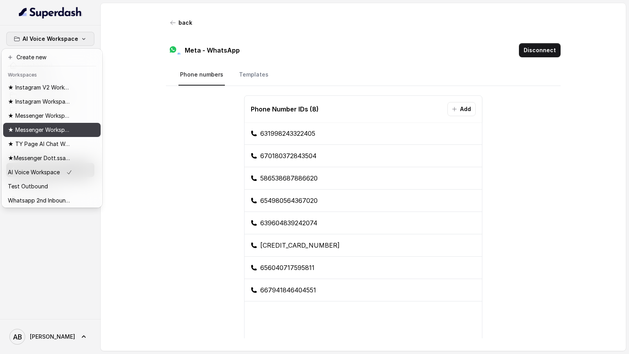
click at [71, 132] on div "★ Messenger Workspace Bm2" at bounding box center [40, 129] width 64 height 9
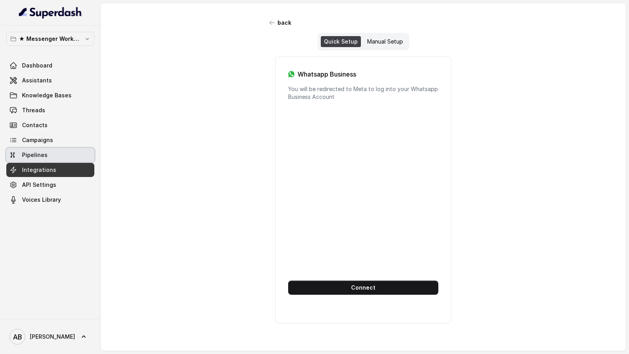
click at [55, 154] on link "Pipelines" at bounding box center [50, 155] width 88 height 14
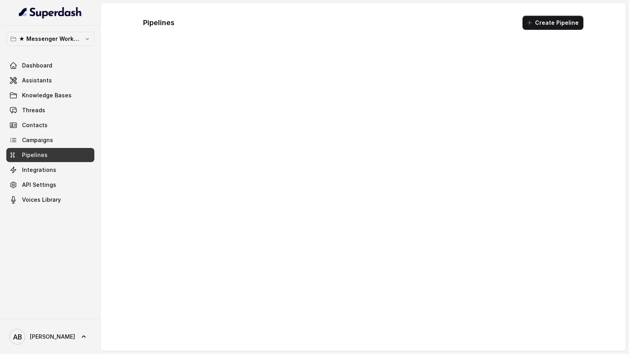
click at [55, 164] on link "Integrations" at bounding box center [50, 170] width 88 height 14
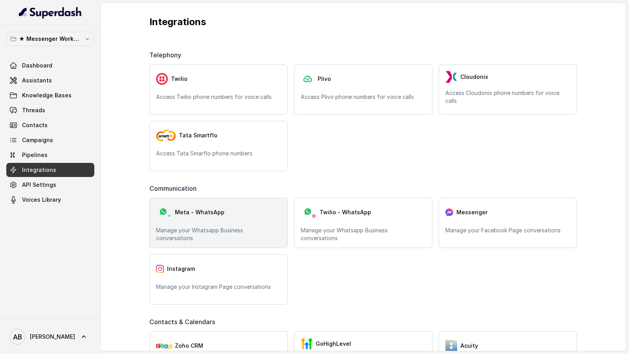
click at [217, 215] on span "Meta - WhatsApp" at bounding box center [200, 213] width 50 height 8
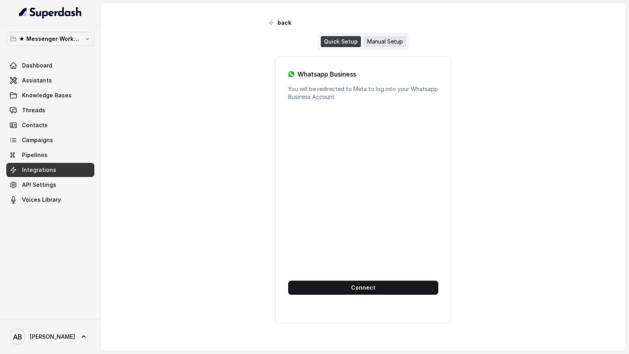
click at [385, 38] on div "Manual Setup" at bounding box center [385, 41] width 42 height 11
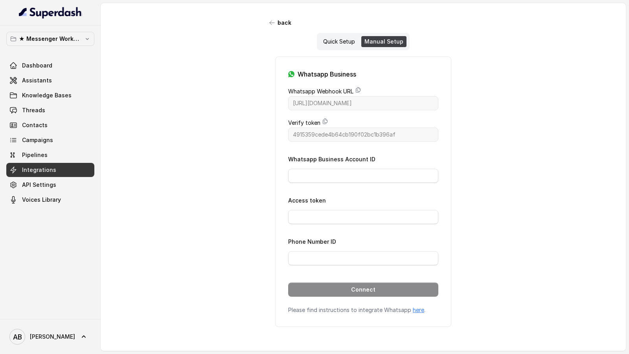
click at [319, 36] on div "Quick Setup Manual Setup" at bounding box center [363, 41] width 93 height 17
click at [328, 36] on div "Quick Setup" at bounding box center [339, 41] width 38 height 11
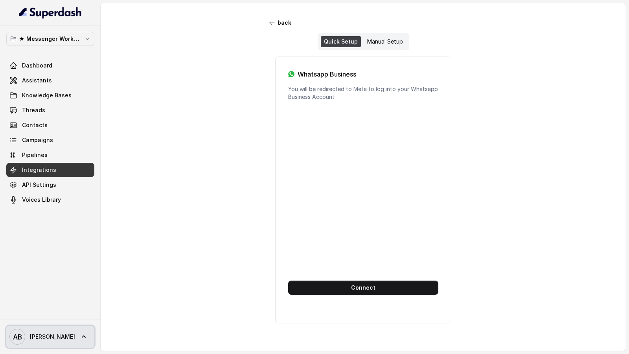
click at [26, 339] on span "AB Alessandro" at bounding box center [42, 337] width 66 height 16
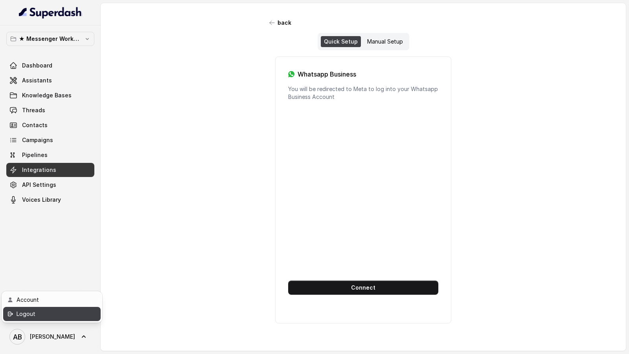
click at [69, 321] on link "Logout" at bounding box center [51, 314] width 97 height 14
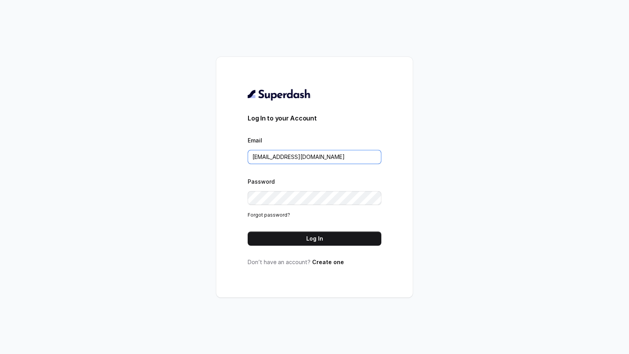
click at [321, 156] on input "metodofespa@gmail.com" at bounding box center [315, 157] width 134 height 14
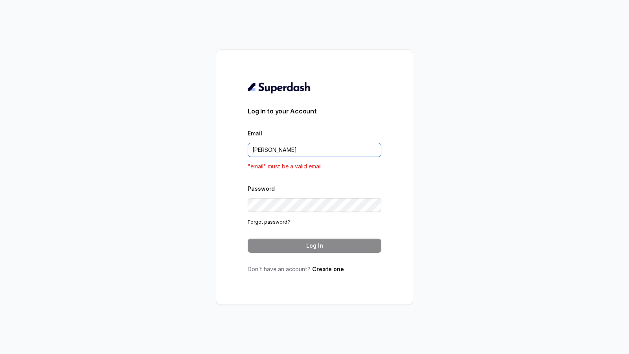
type input "VINIT_C@hdfclife.com"
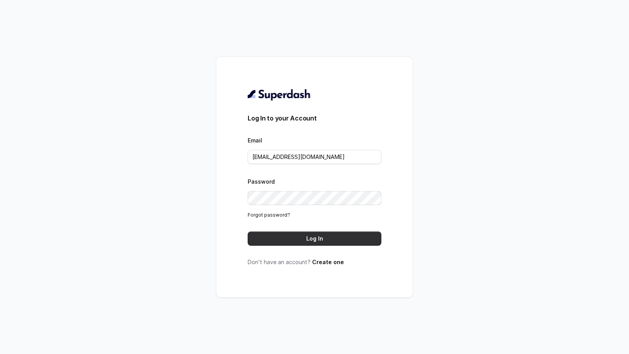
click at [320, 242] on button "Log In" at bounding box center [315, 239] width 134 height 14
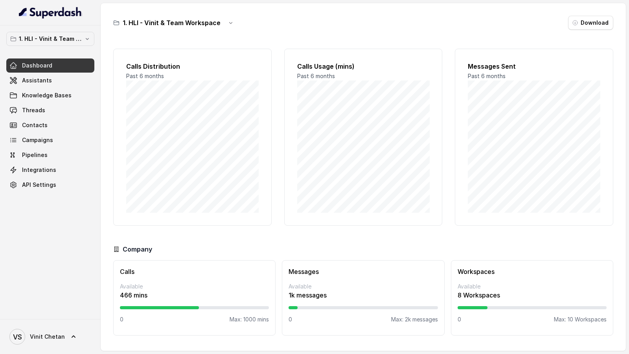
click at [49, 43] on button "1. HLI - Vinit & Team Workspace" at bounding box center [50, 39] width 88 height 14
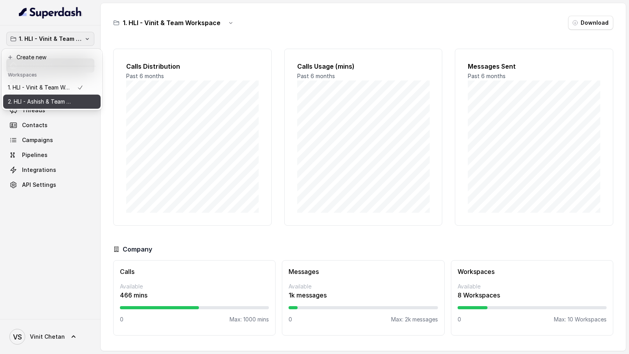
click at [35, 106] on button "2. HLI - Ashish & Team Workspace" at bounding box center [51, 102] width 97 height 14
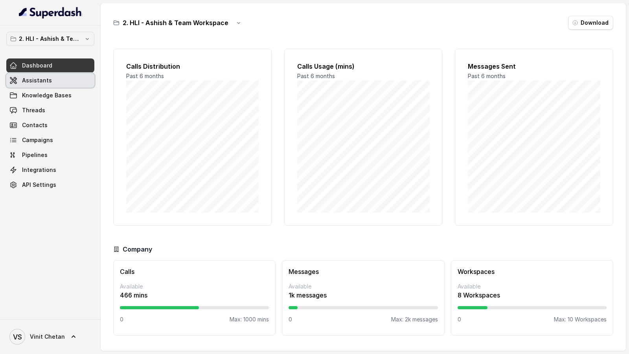
click at [66, 72] on link "Dashboard" at bounding box center [50, 66] width 88 height 14
click at [68, 95] on span "Knowledge Bases" at bounding box center [47, 96] width 50 height 8
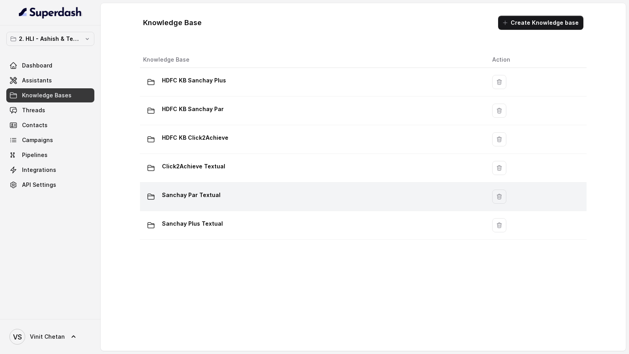
click at [211, 196] on p "Sanchay Par Textual" at bounding box center [191, 195] width 59 height 13
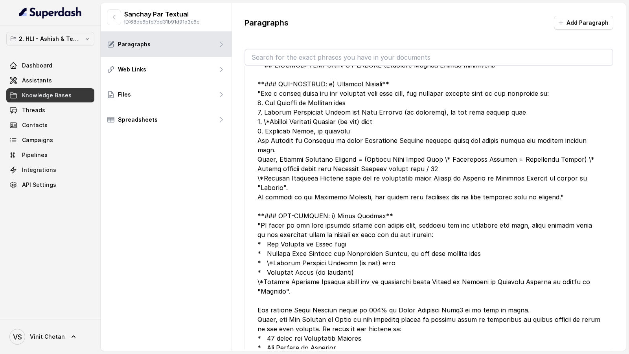
scroll to position [4461, 0]
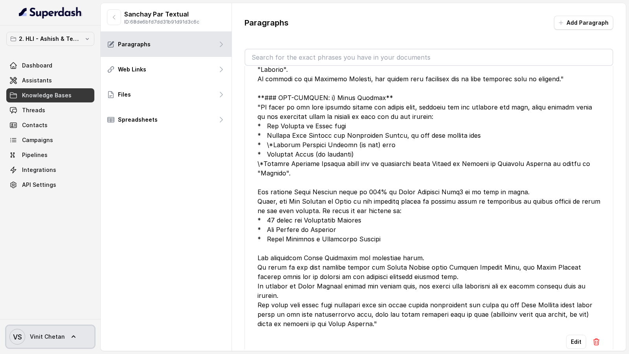
click at [61, 341] on span "VS Vinit Chetan" at bounding box center [36, 337] width 55 height 16
click at [101, 318] on div "Account Logout" at bounding box center [52, 307] width 101 height 31
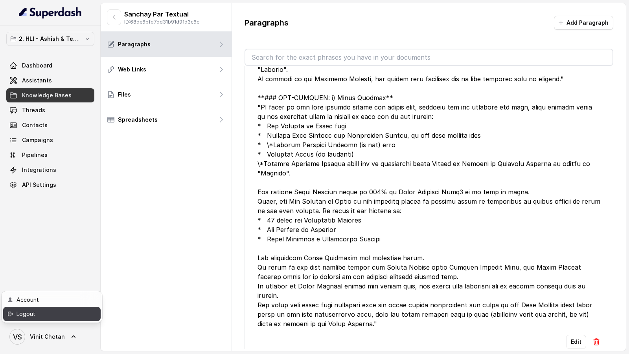
click at [85, 312] on link "Logout" at bounding box center [51, 314] width 97 height 14
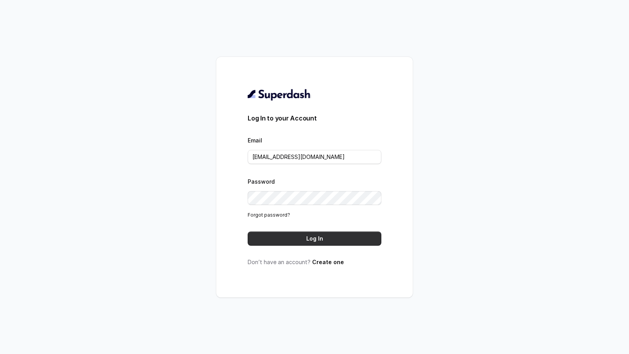
click at [316, 243] on button "Log In" at bounding box center [315, 239] width 134 height 14
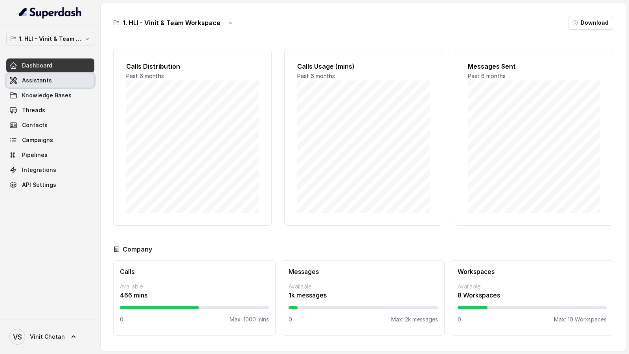
click at [67, 75] on link "Assistants" at bounding box center [50, 80] width 88 height 14
